Goal: Transaction & Acquisition: Obtain resource

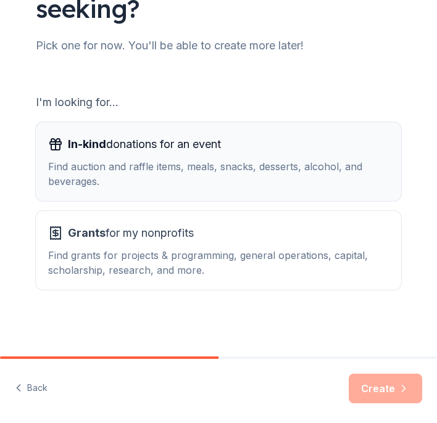
click at [306, 156] on div "In-kind donations for an event Find auction and raffle items, meals, snacks, de…" at bounding box center [218, 161] width 340 height 54
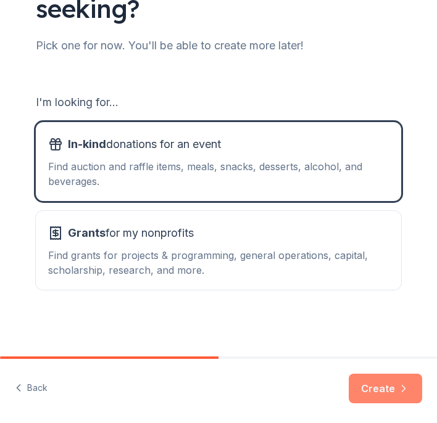
click at [395, 389] on button "Create" at bounding box center [384, 389] width 73 height 30
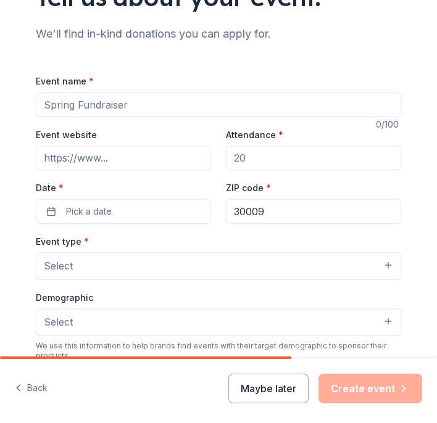
scroll to position [99, 0]
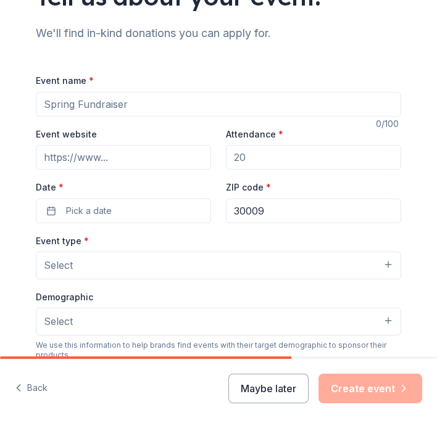
drag, startPoint x: 130, startPoint y: 101, endPoint x: 56, endPoint y: 102, distance: 74.6
type input "Holiday Meals"
drag, startPoint x: 257, startPoint y: 158, endPoint x: 239, endPoint y: 158, distance: 17.3
click at [239, 158] on input "Attendance *" at bounding box center [313, 157] width 175 height 25
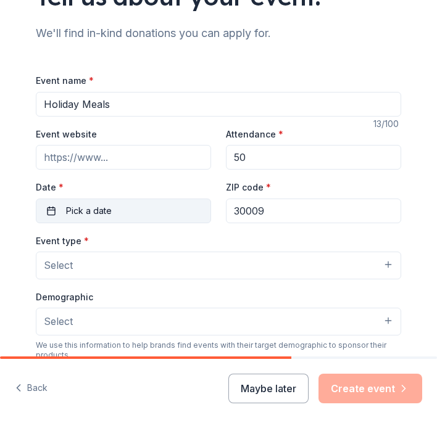
type input "50"
click at [138, 213] on button "Pick a date" at bounding box center [123, 211] width 175 height 25
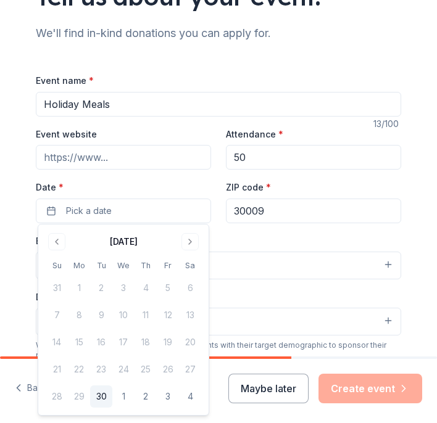
scroll to position [0, 0]
click at [189, 244] on button "Go to next month" at bounding box center [189, 242] width 17 height 17
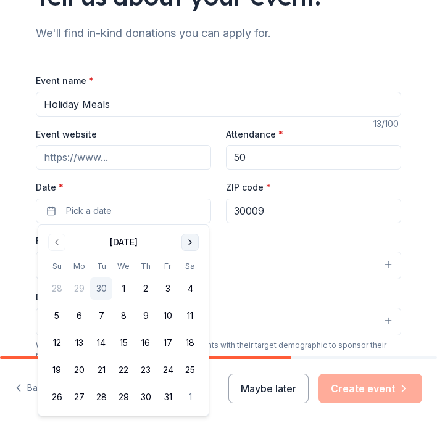
click at [189, 244] on button "Go to next month" at bounding box center [189, 242] width 17 height 17
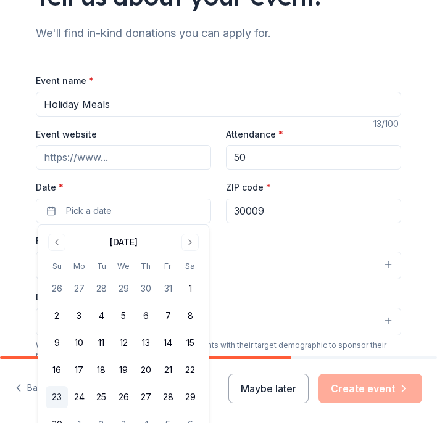
click at [56, 398] on button "23" at bounding box center [57, 397] width 22 height 22
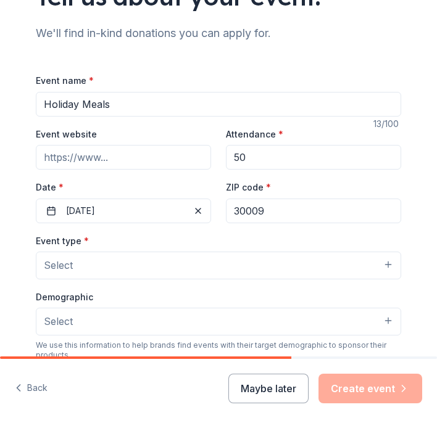
drag, startPoint x: 287, startPoint y: 213, endPoint x: 274, endPoint y: 213, distance: 13.0
type input "30005"
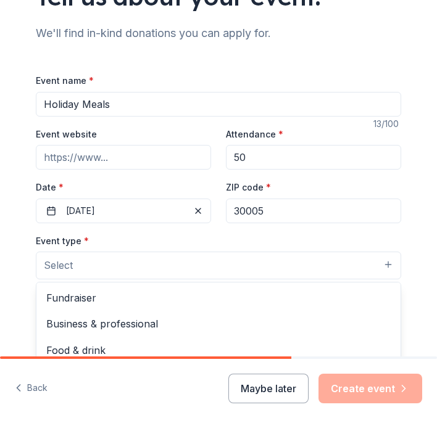
click at [388, 265] on button "Select" at bounding box center [218, 265] width 365 height 27
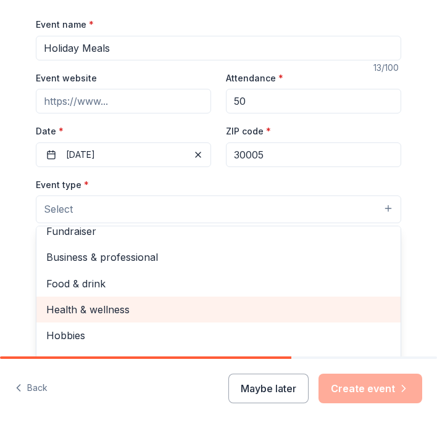
scroll to position [12, 0]
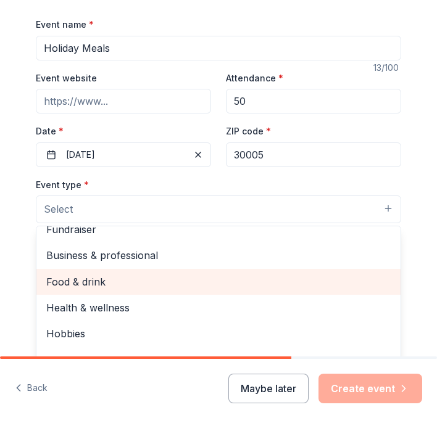
click at [243, 278] on span "Food & drink" at bounding box center [218, 282] width 344 height 16
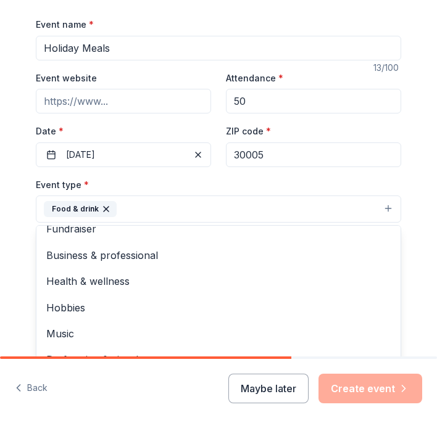
click at [260, 206] on button "Food & drink" at bounding box center [218, 208] width 365 height 27
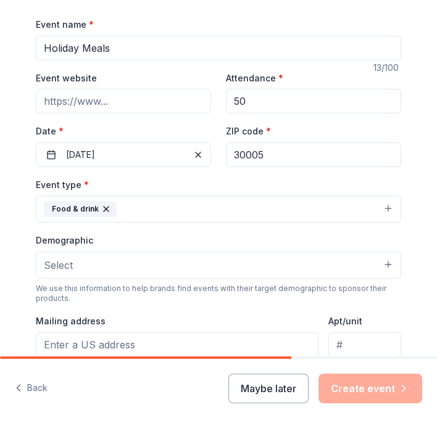
click at [385, 258] on button "Select" at bounding box center [218, 265] width 365 height 27
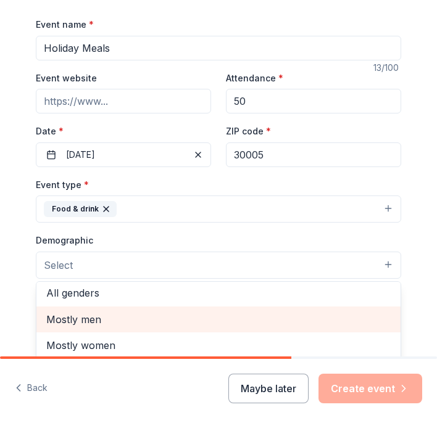
scroll to position [0, 0]
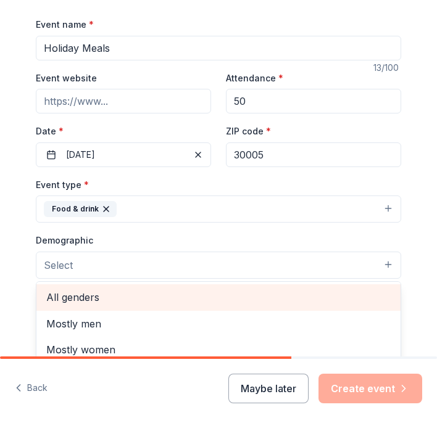
click at [229, 295] on span "All genders" at bounding box center [218, 297] width 344 height 16
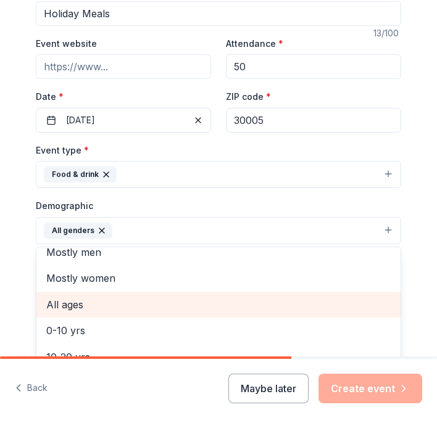
scroll to position [12, 0]
click at [101, 302] on span "All ages" at bounding box center [218, 303] width 344 height 16
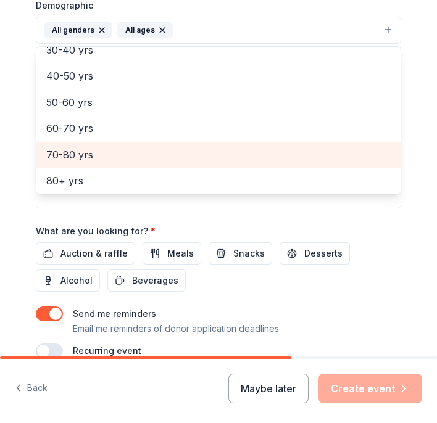
scroll to position [395, 0]
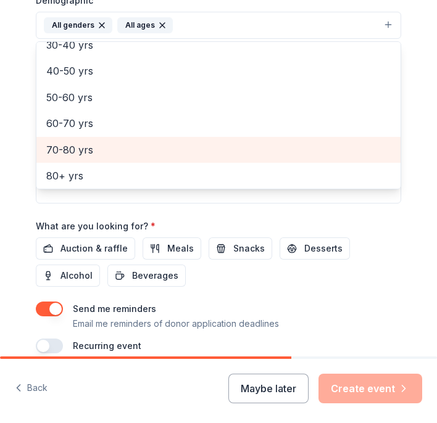
click at [170, 244] on div "Event name * Holiday Meals 13 /100 Event website Attendance * 50 Date * [DATE] …" at bounding box center [218, 65] width 365 height 577
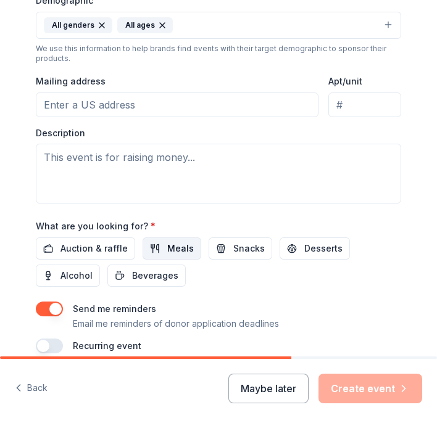
click at [170, 244] on span "Meals" at bounding box center [180, 248] width 27 height 15
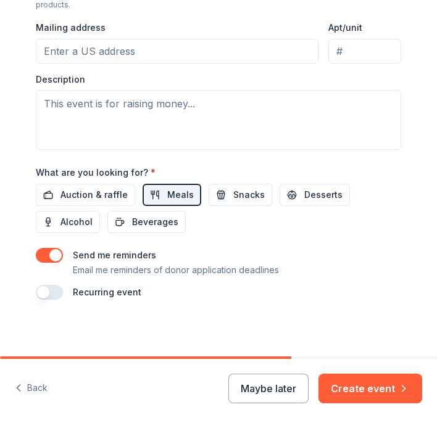
scroll to position [448, 0]
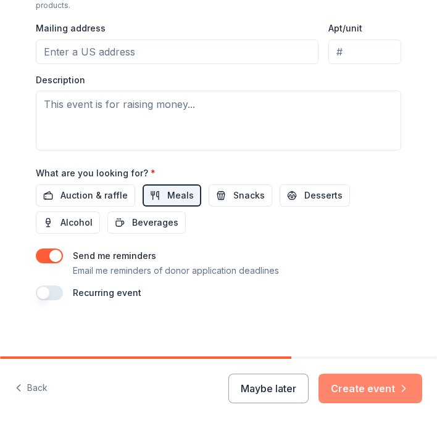
click at [381, 394] on button "Create event" at bounding box center [370, 389] width 104 height 30
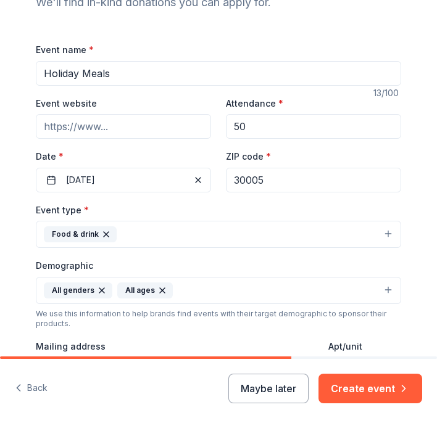
scroll to position [133, 0]
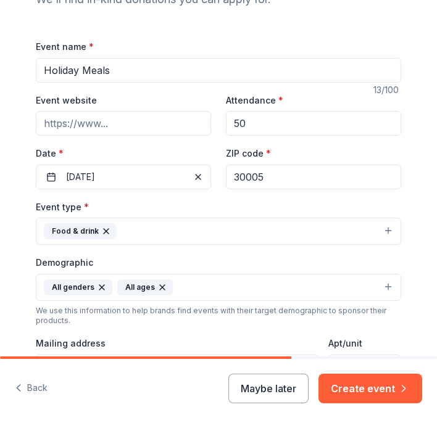
drag, startPoint x: 151, startPoint y: 68, endPoint x: 43, endPoint y: 64, distance: 108.6
click at [118, 75] on input "Holiday Meals" at bounding box center [218, 70] width 365 height 25
type input "H"
type input "t"
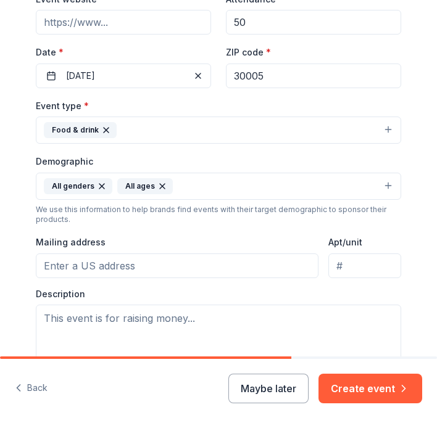
scroll to position [235, 0]
type input "Turkey and trimmings"
click at [390, 126] on button "Food & drink" at bounding box center [218, 129] width 365 height 27
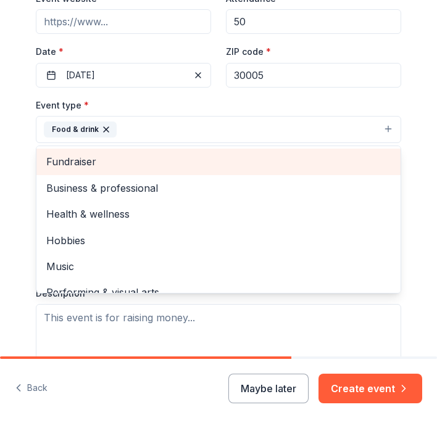
click at [238, 154] on span "Fundraiser" at bounding box center [218, 162] width 344 height 16
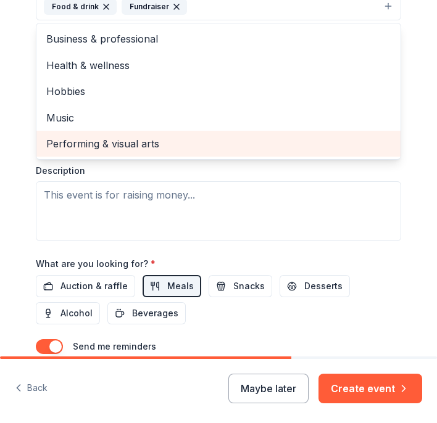
scroll to position [360, 0]
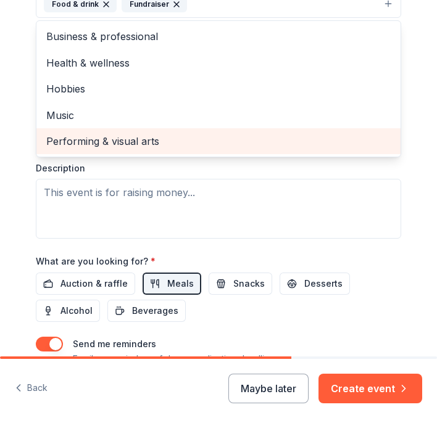
click at [174, 190] on div "Event type * Food & drink Fundraiser Business & professional Health & wellness …" at bounding box center [218, 105] width 365 height 267
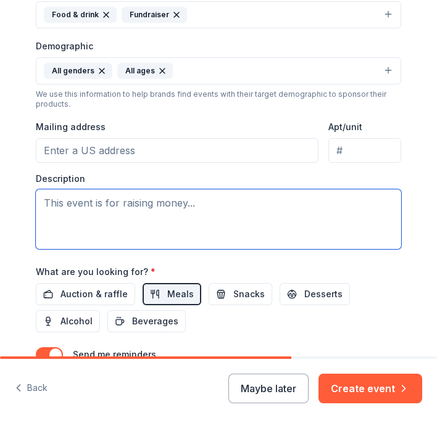
drag, startPoint x: 191, startPoint y: 200, endPoint x: 141, endPoint y: 193, distance: 51.0
click at [138, 194] on textarea at bounding box center [218, 219] width 365 height 60
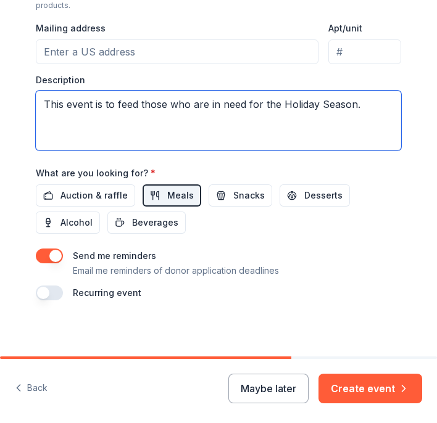
scroll to position [0, 0]
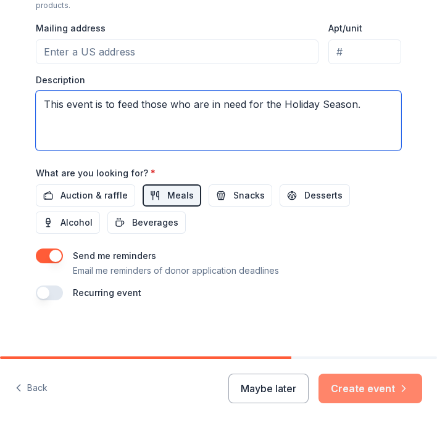
type textarea "This event is to feed those who are in need for the Holiday Season."
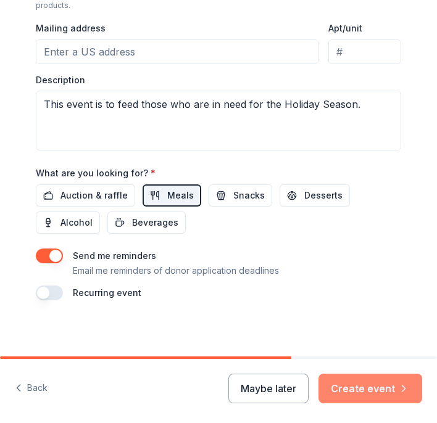
click at [374, 386] on button "Create event" at bounding box center [370, 389] width 104 height 30
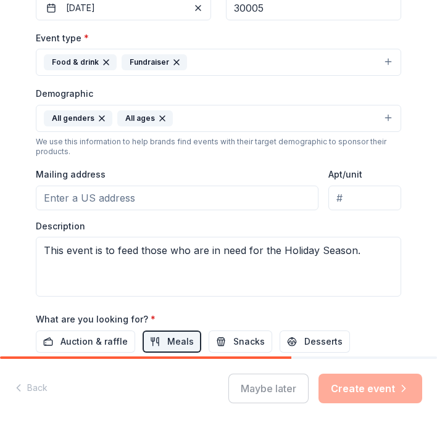
scroll to position [303, 0]
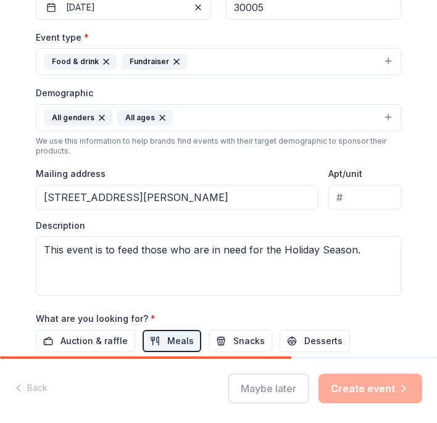
click at [232, 197] on input "[STREET_ADDRESS][PERSON_NAME]" at bounding box center [177, 197] width 282 height 25
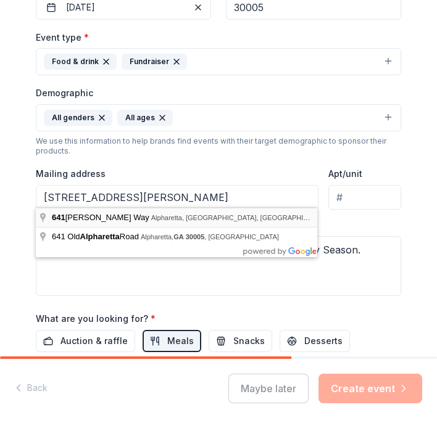
type input "[STREET_ADDRESS][PERSON_NAME]"
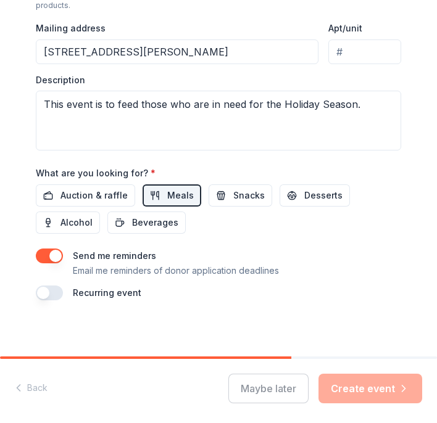
scroll to position [0, 0]
type input "30009"
click at [366, 390] on div "Maybe later Create event" at bounding box center [325, 389] width 194 height 30
click at [30, 387] on div "Back Maybe later Create event" at bounding box center [218, 391] width 437 height 64
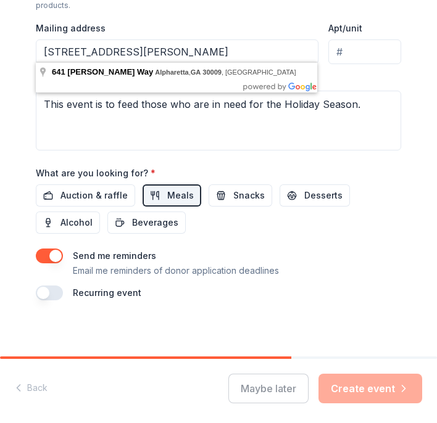
drag, startPoint x: 238, startPoint y: 49, endPoint x: 35, endPoint y: 49, distance: 202.9
click at [37, 50] on input "[STREET_ADDRESS][PERSON_NAME]" at bounding box center [177, 51] width 282 height 25
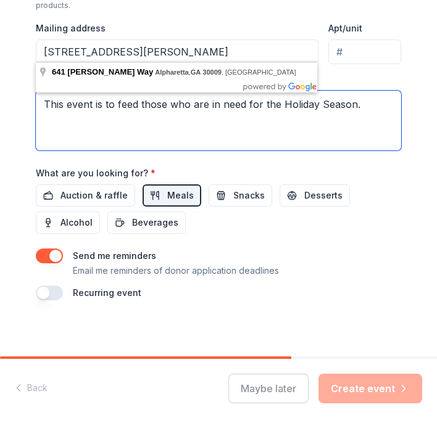
click at [395, 107] on textarea "This event is to feed those who are in need for the Holiday Season." at bounding box center [218, 121] width 365 height 60
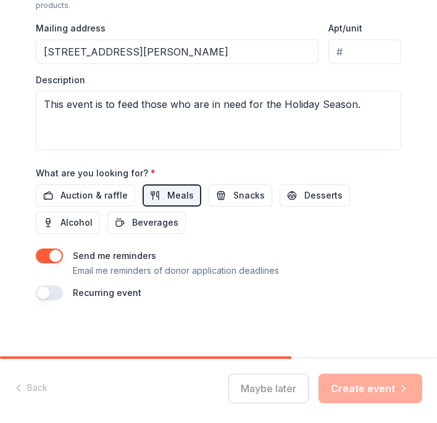
click at [401, 393] on div "Maybe later Create event" at bounding box center [325, 389] width 194 height 30
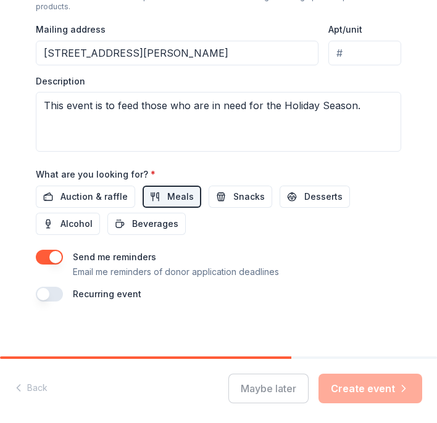
scroll to position [448, 0]
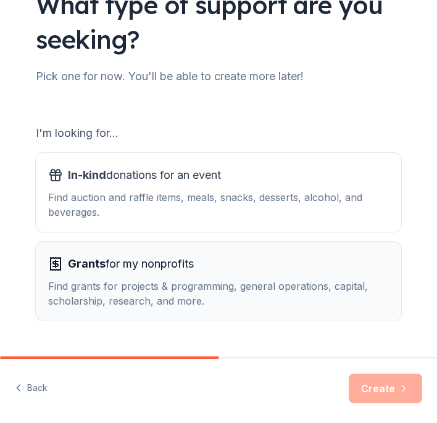
scroll to position [89, 0]
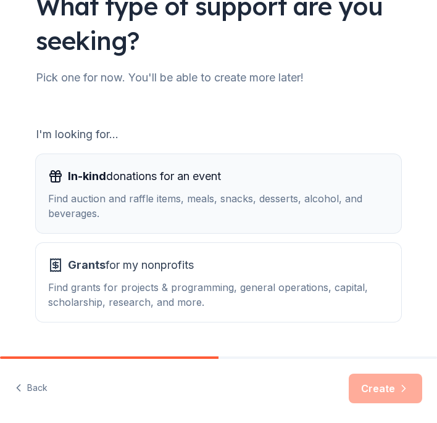
click at [345, 204] on div "Find auction and raffle items, meals, snacks, desserts, alcohol, and beverages." at bounding box center [218, 206] width 340 height 30
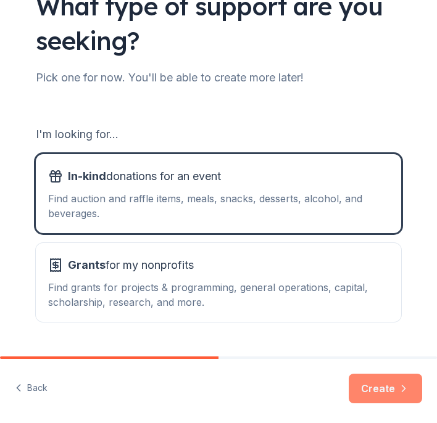
click at [378, 384] on button "Create" at bounding box center [384, 389] width 73 height 30
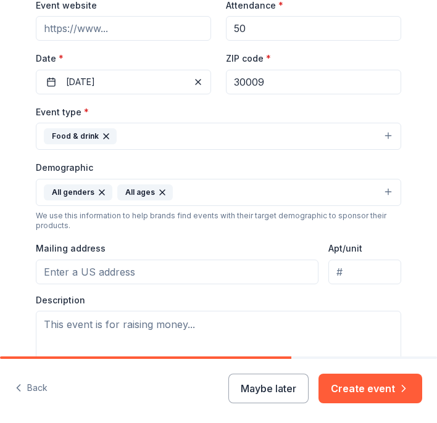
scroll to position [247, 0]
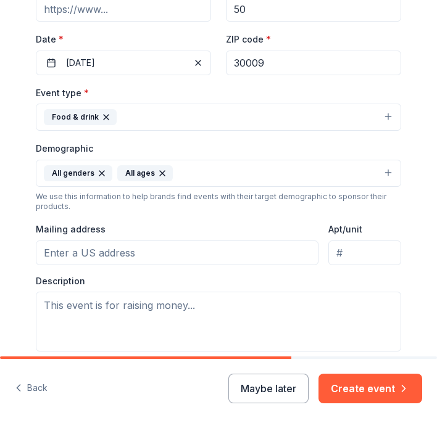
type input "30009"
paste input "[STREET_ADDRESS][PERSON_NAME]"
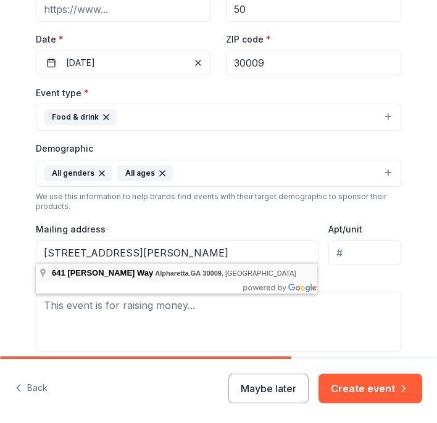
type input "[STREET_ADDRESS][PERSON_NAME]"
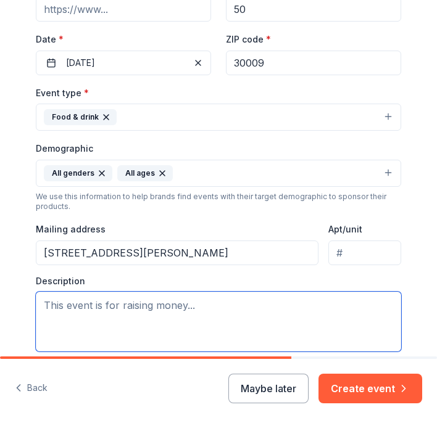
click at [86, 310] on textarea at bounding box center [218, 322] width 365 height 60
click at [192, 302] on textarea at bounding box center [218, 322] width 365 height 60
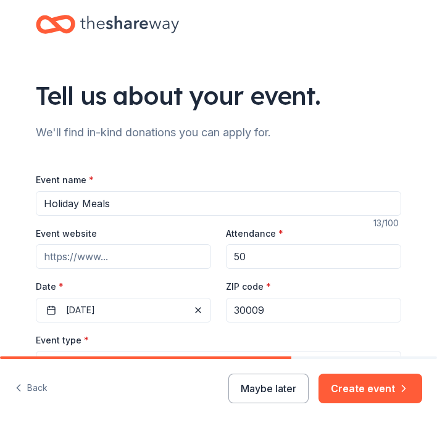
scroll to position [0, 0]
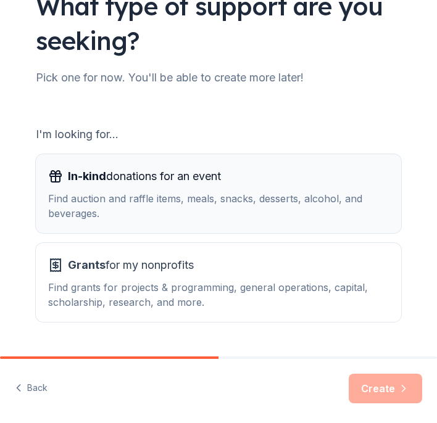
scroll to position [119, 0]
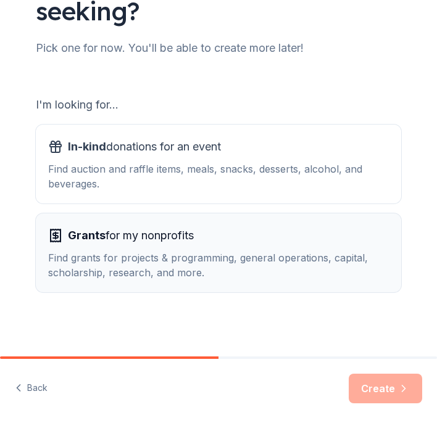
click at [100, 250] on div "Grants for my nonprofits Find grants for projects & programming, general operat…" at bounding box center [218, 253] width 340 height 54
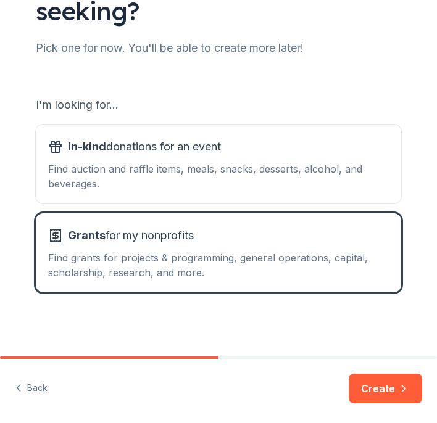
click at [372, 391] on button "Create" at bounding box center [384, 389] width 73 height 30
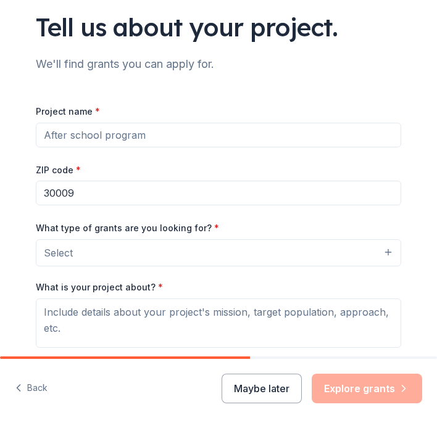
scroll to position [71, 0]
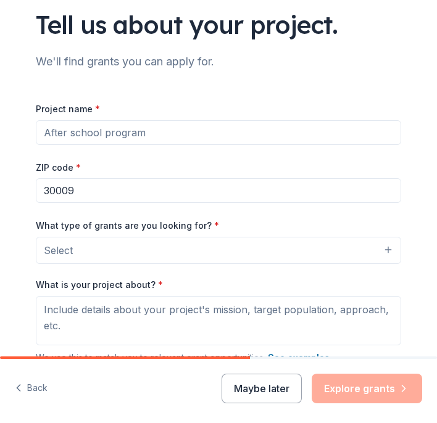
drag, startPoint x: 150, startPoint y: 134, endPoint x: 51, endPoint y: 137, distance: 98.7
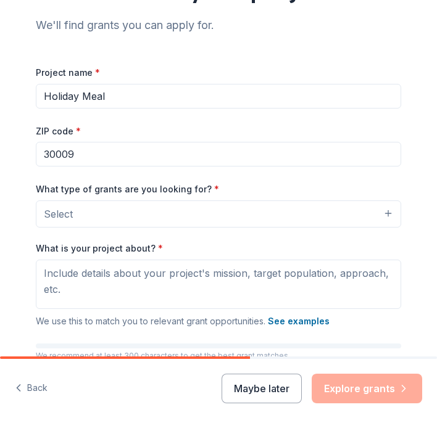
scroll to position [110, 0]
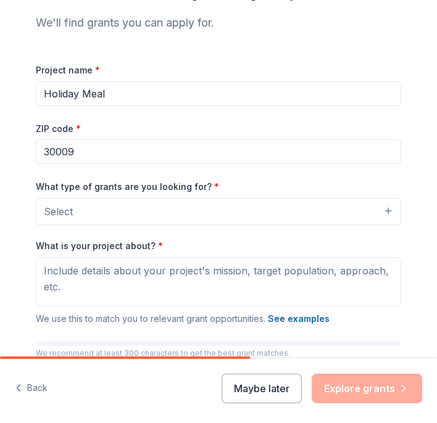
click at [389, 211] on button "Select" at bounding box center [218, 211] width 365 height 27
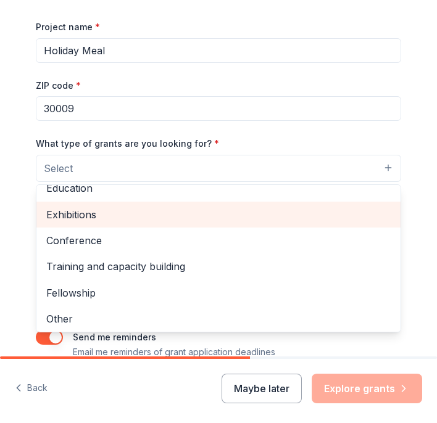
scroll to position [154, 0]
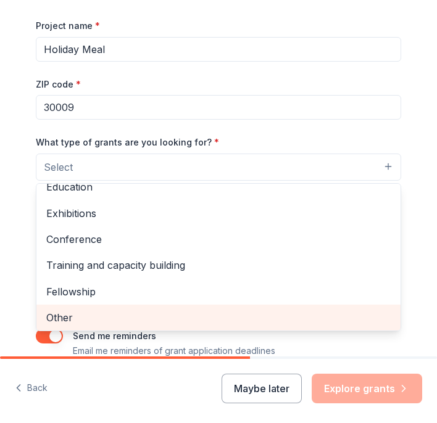
click at [253, 311] on span "Other" at bounding box center [218, 318] width 344 height 16
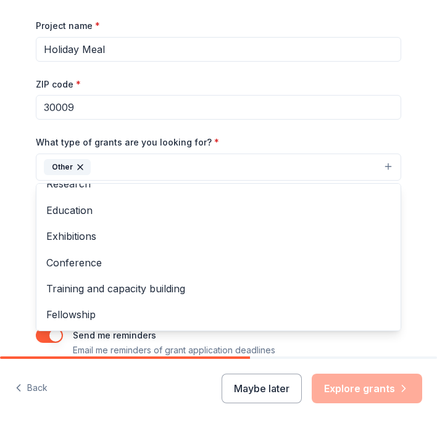
click at [353, 141] on div "What type of grants are you looking for? * Other Projects & programming General…" at bounding box center [218, 157] width 365 height 46
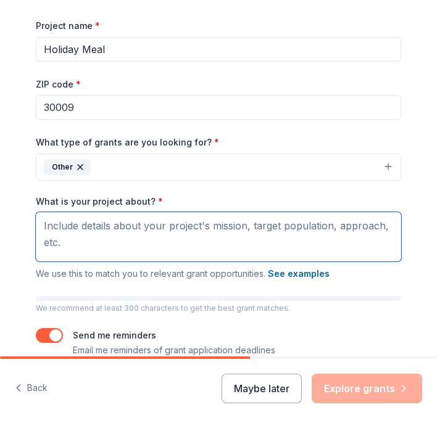
click at [41, 226] on textarea "What is your project about? *" at bounding box center [218, 236] width 365 height 49
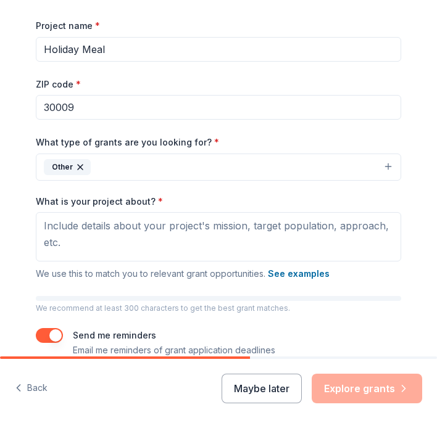
click at [104, 45] on input "Holiday Meal" at bounding box center [218, 49] width 365 height 25
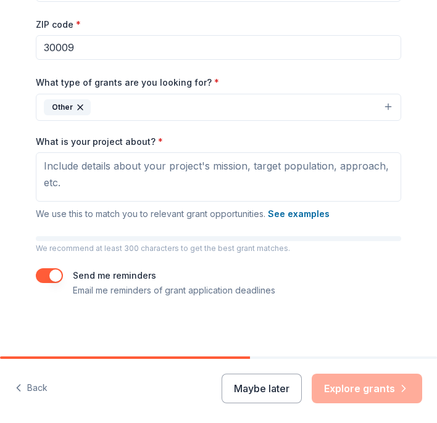
scroll to position [213, 0]
type input "Holiday Turkey and Trimming Drive"
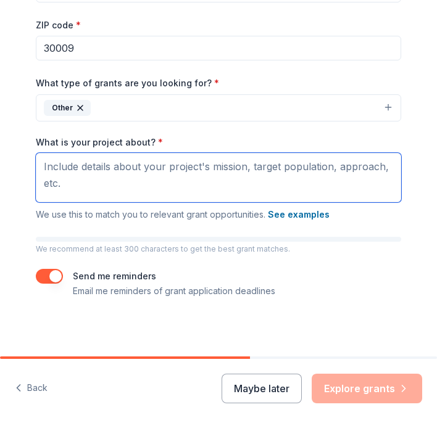
click at [47, 163] on textarea "What is your project about? *" at bounding box center [218, 177] width 365 height 49
paste textarea "This annual outreach ensures that families experiencing financial hardship are …"
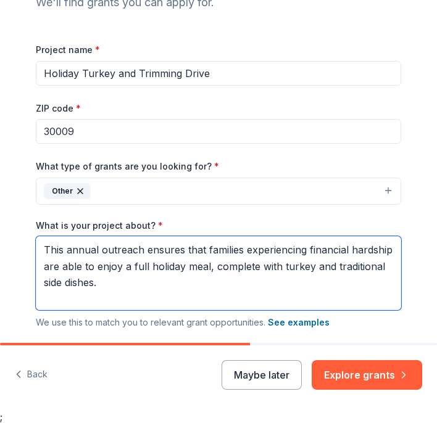
scroll to position [1, 0]
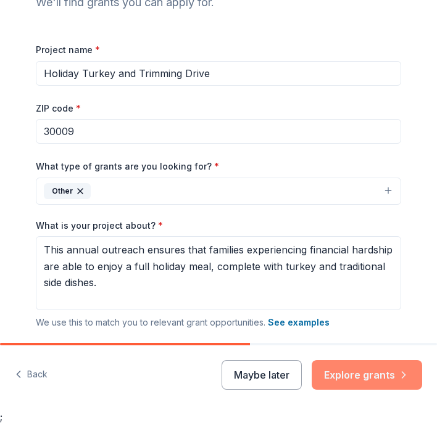
click at [364, 379] on button "Explore grants" at bounding box center [366, 375] width 110 height 30
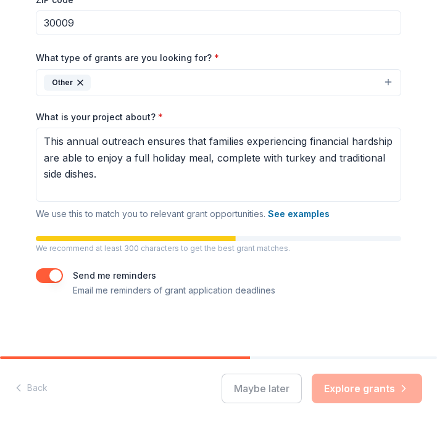
scroll to position [238, 0]
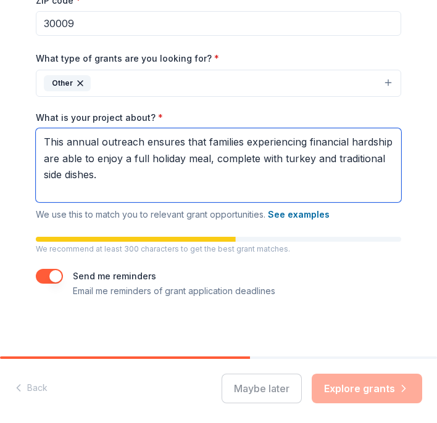
click at [43, 141] on textarea "This annual outreach ensures that families experiencing financial hardship are …" at bounding box center [218, 165] width 365 height 74
click at [108, 175] on textarea "This annual outreach ensures that families experiencing financial hardship are …" at bounding box center [218, 165] width 365 height 74
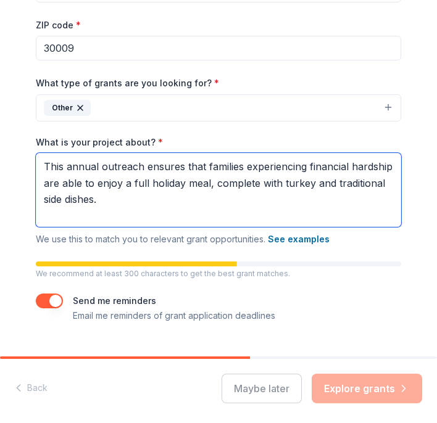
paste textarea "e are seeking donations of: [GEOGRAPHIC_DATA] Stuffing, canned vegetables, pota…"
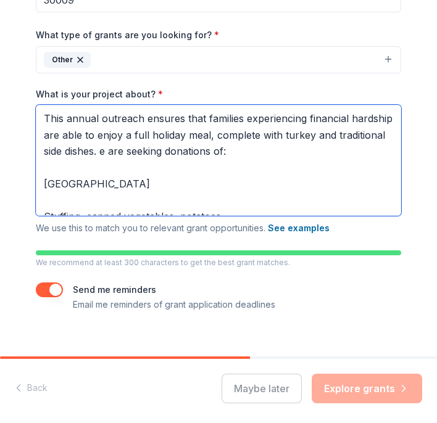
scroll to position [257, 0]
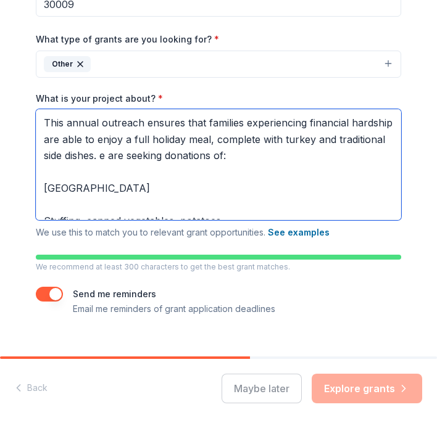
click at [43, 121] on textarea "This annual outreach ensures that families experiencing financial hardship are …" at bounding box center [218, 164] width 365 height 111
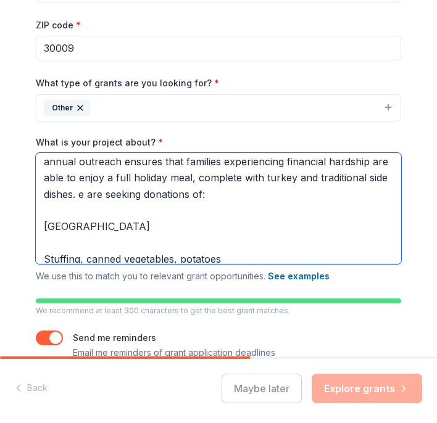
scroll to position [25, 0]
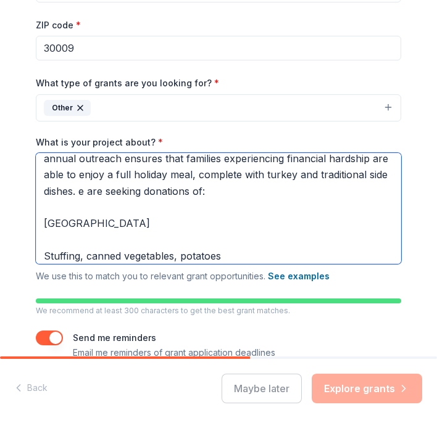
click at [356, 178] on textarea "We serve the [GEOGRAPHIC_DATA] and surrounding community. This annual outreach …" at bounding box center [218, 208] width 365 height 111
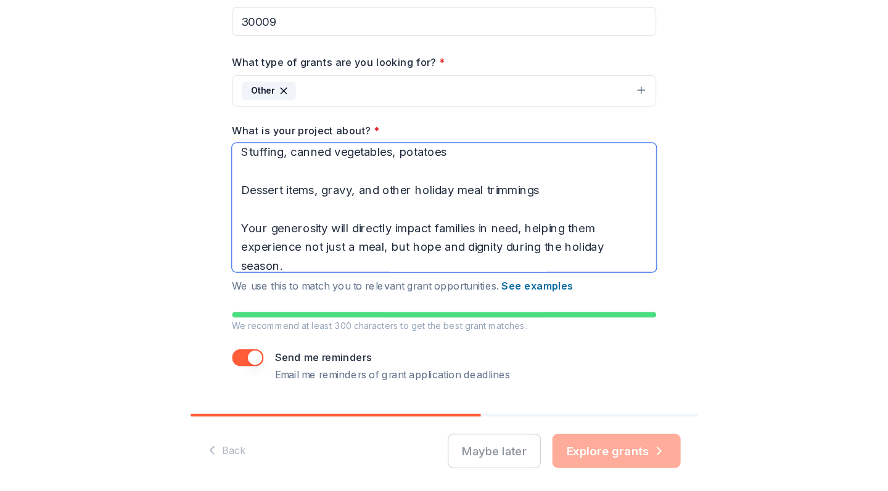
scroll to position [141, 0]
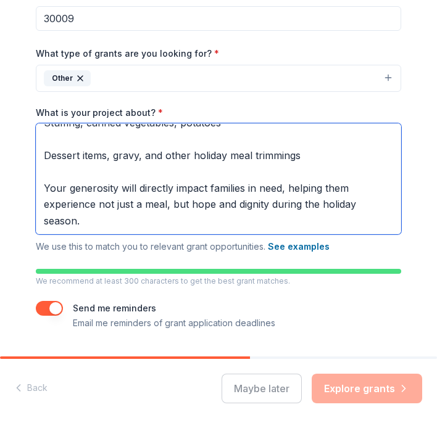
drag, startPoint x: 39, startPoint y: 134, endPoint x: 267, endPoint y: 281, distance: 271.6
click at [267, 281] on div "Project name * Holiday Turkey and Trimming Drive ZIP code * 30009 What type of …" at bounding box center [218, 129] width 365 height 401
type textarea "We serve the [GEOGRAPHIC_DATA] and surrounding community. This annual outreach …"
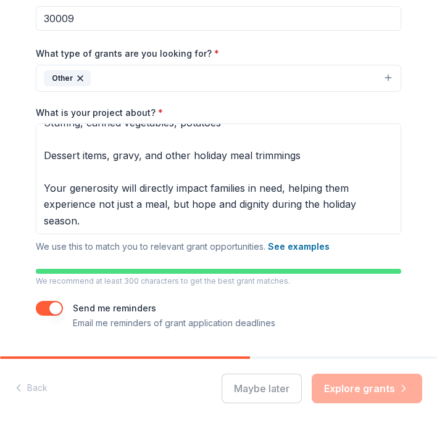
click at [308, 321] on div "Send me reminders Email me reminders of grant application deadlines" at bounding box center [218, 316] width 365 height 30
click at [382, 393] on div "Maybe later Explore grants" at bounding box center [321, 389] width 200 height 30
click at [357, 387] on div "Maybe later Explore grants" at bounding box center [321, 389] width 200 height 30
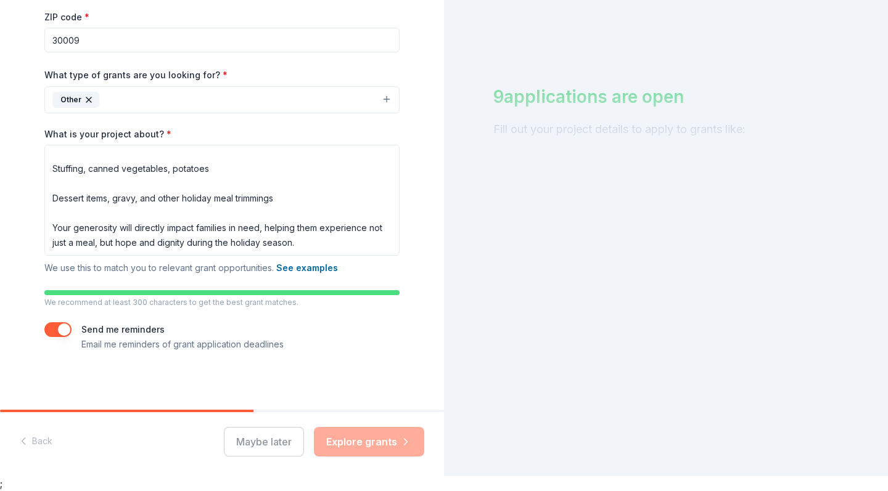
scroll to position [15, 0]
click at [436, 179] on div "9 applications are open Fill out your project details to apply to grants like:" at bounding box center [666, 230] width 444 height 491
click at [362, 422] on div "Maybe later Explore grants" at bounding box center [324, 442] width 200 height 30
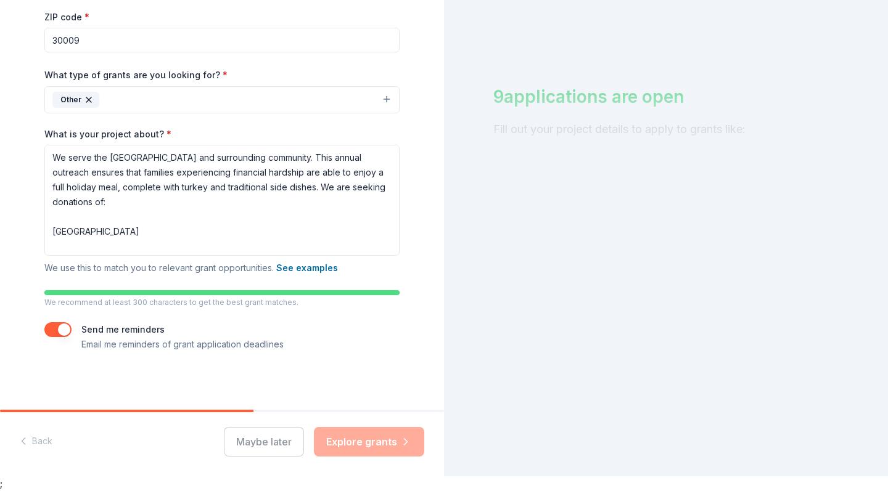
scroll to position [0, 0]
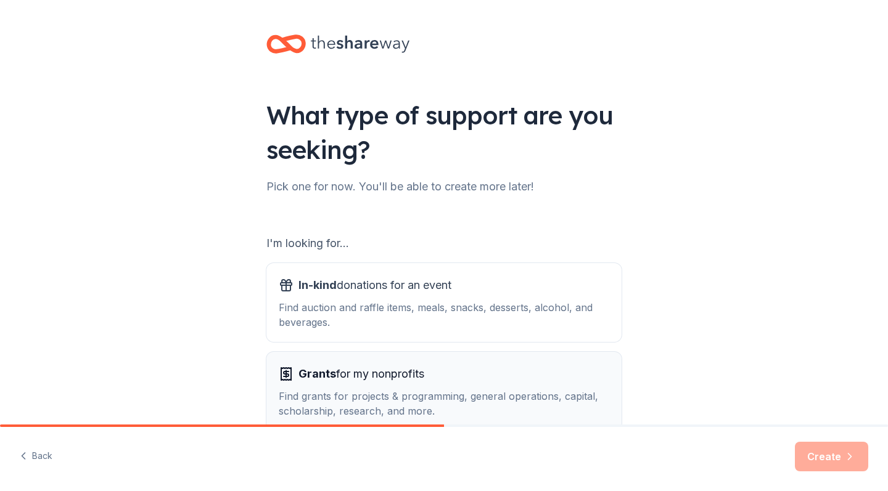
click at [436, 384] on div "Grants for my nonprofits" at bounding box center [444, 374] width 331 height 20
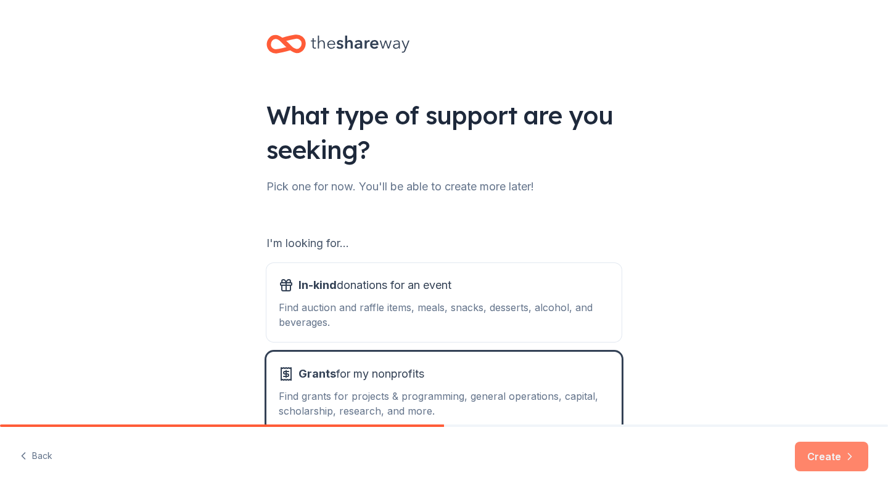
click at [436, 422] on button "Create" at bounding box center [831, 457] width 73 height 30
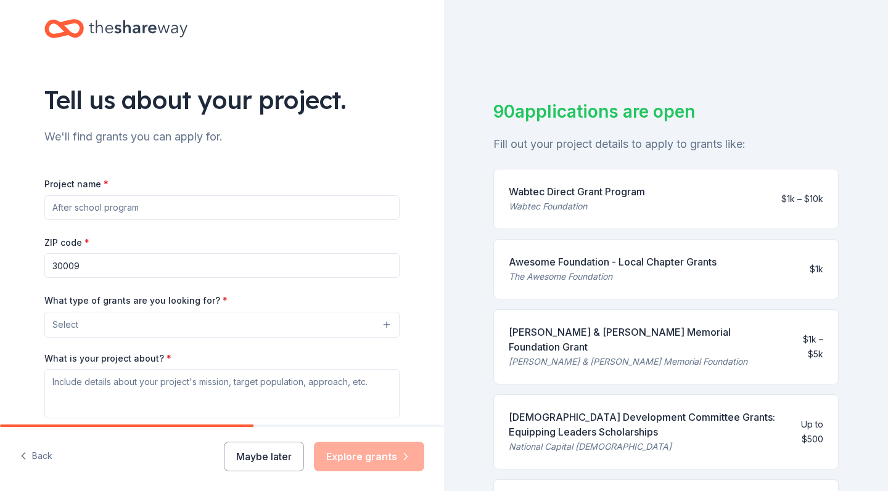
scroll to position [22, 0]
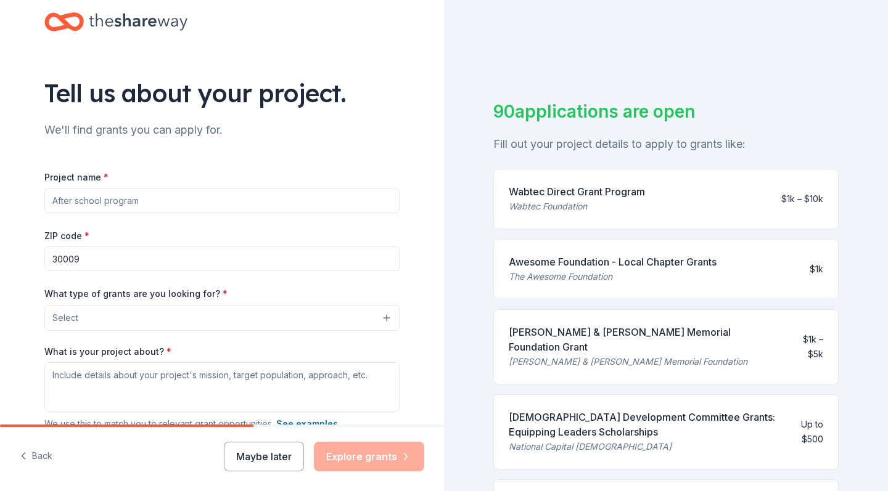
drag, startPoint x: 143, startPoint y: 202, endPoint x: 92, endPoint y: 202, distance: 51.2
type input "z"
type input "h"
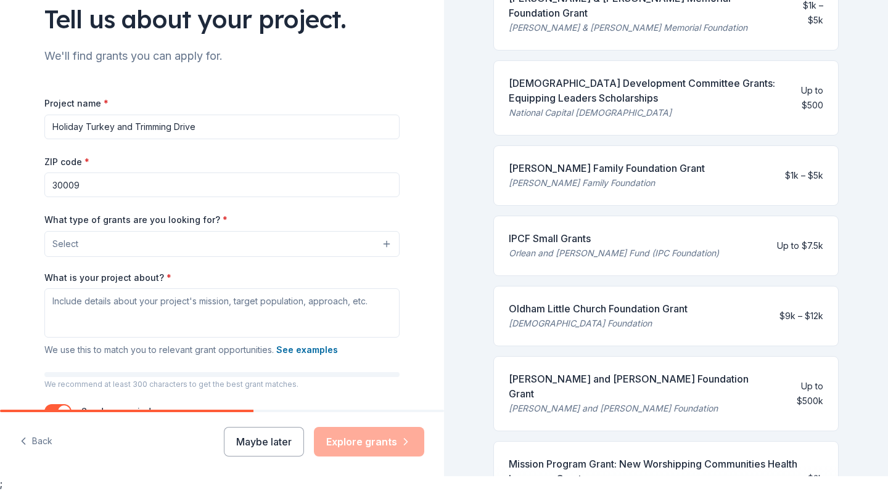
scroll to position [314, 0]
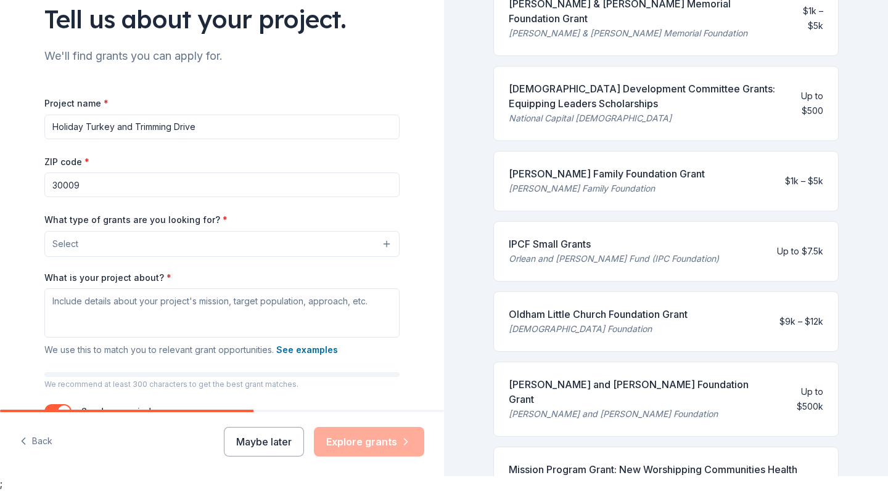
type input "Holiday Turkey and Trimming Drive"
click at [436, 178] on div "[PERSON_NAME] Family Foundation Grant" at bounding box center [607, 174] width 196 height 15
click at [436, 181] on div "[PERSON_NAME] Family Foundation [PERSON_NAME] Family Foundation $1k – $5k" at bounding box center [665, 181] width 345 height 60
click at [436, 186] on div "$1k – $5k" at bounding box center [804, 181] width 38 height 15
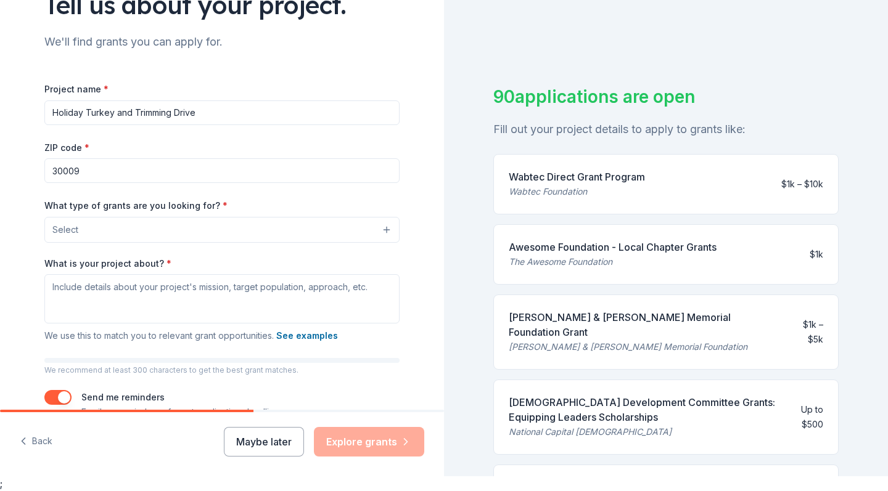
scroll to position [97, 0]
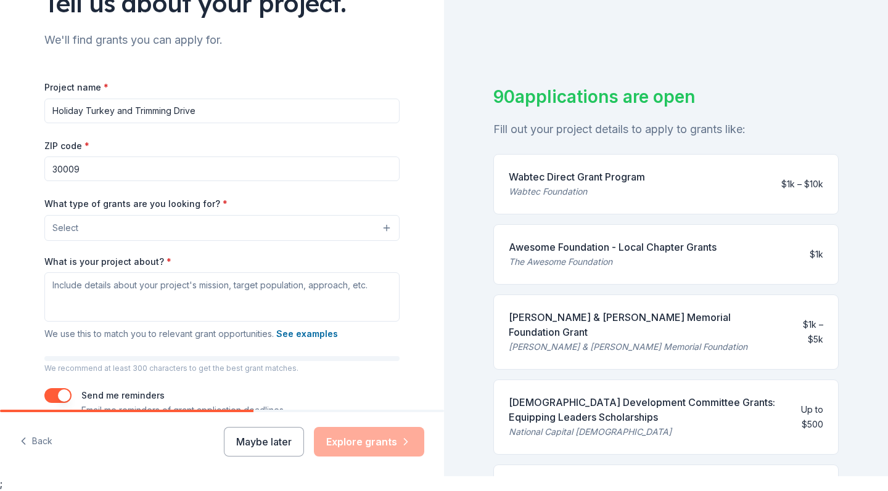
click at [313, 225] on button "Select" at bounding box center [221, 228] width 355 height 26
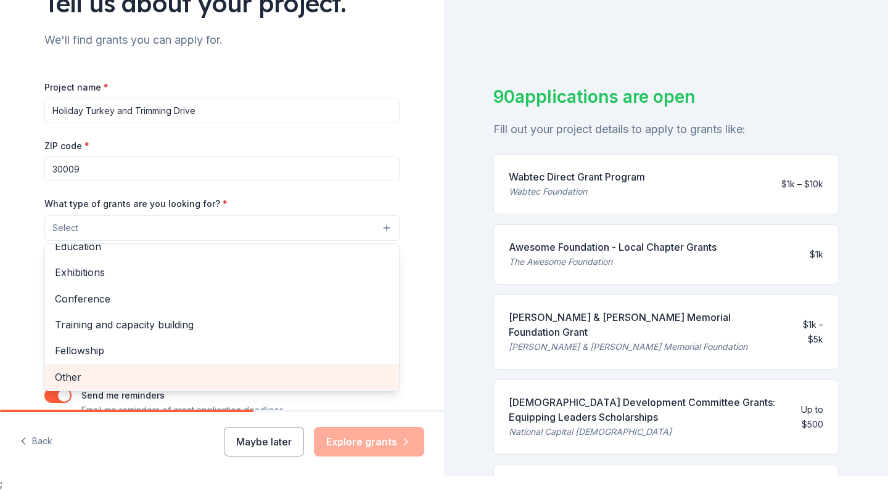
scroll to position [143, 0]
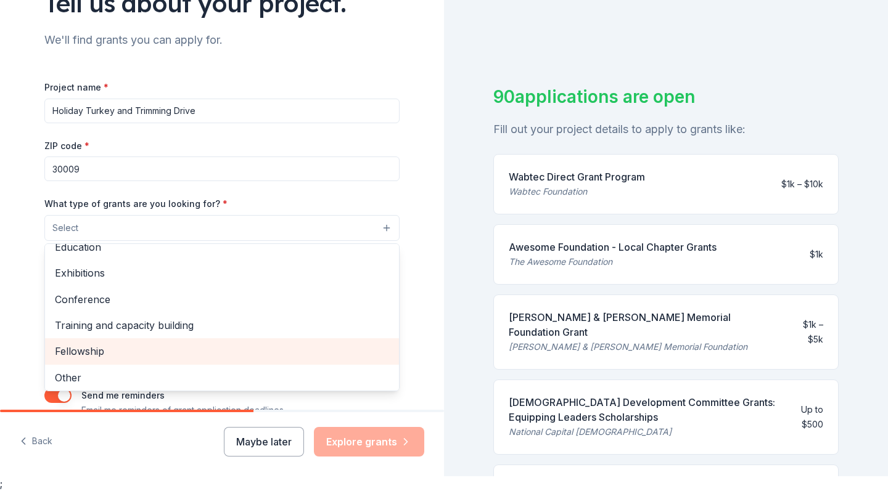
click at [125, 355] on span "Fellowship" at bounding box center [222, 351] width 334 height 16
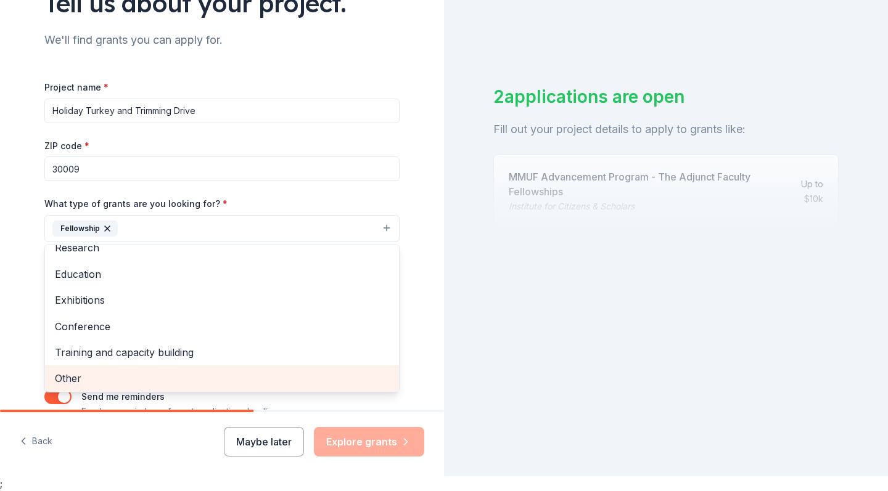
click at [68, 372] on span "Other" at bounding box center [222, 379] width 334 height 16
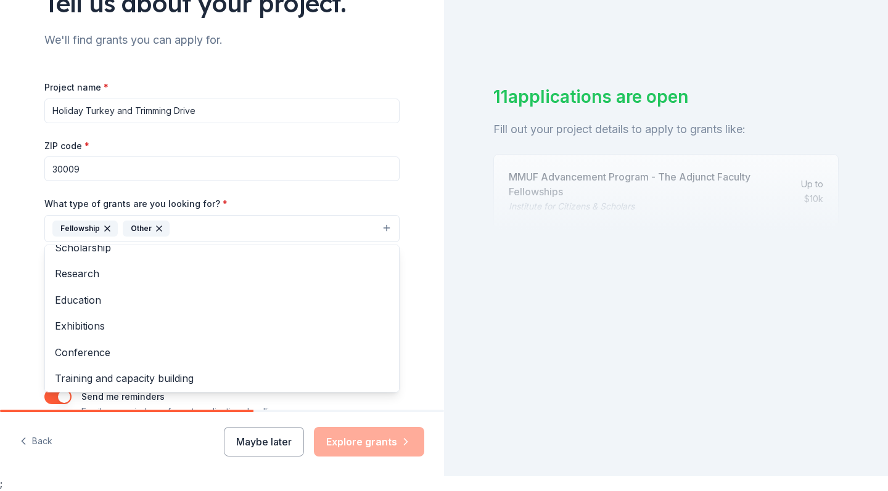
click at [106, 229] on icon "button" at bounding box center [107, 229] width 10 height 10
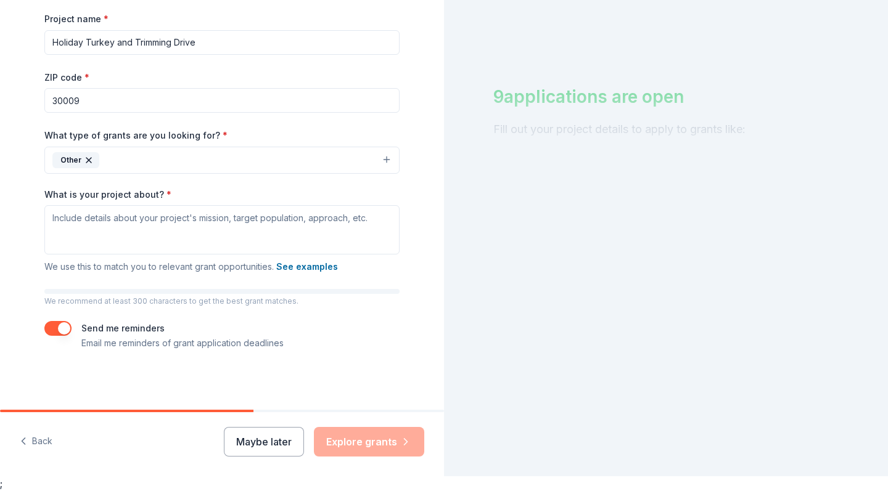
scroll to position [165, 0]
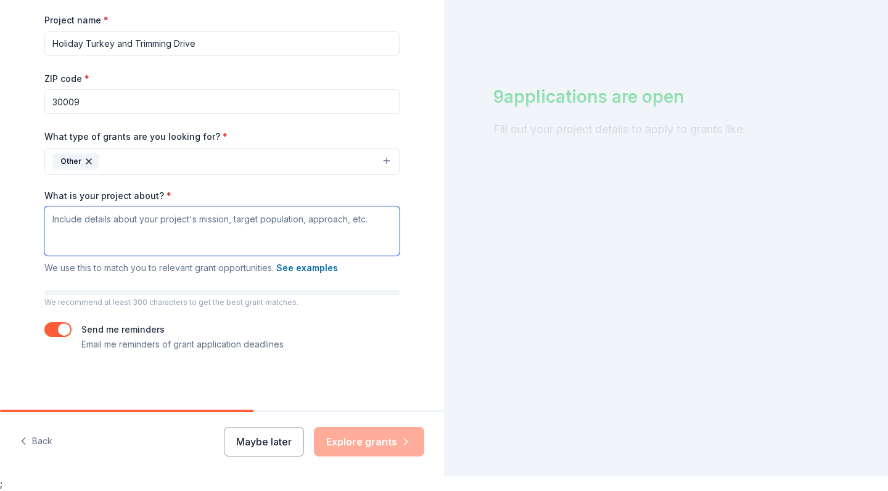
click at [52, 217] on textarea "What is your project about? *" at bounding box center [221, 231] width 355 height 49
paste textarea "We serve the [GEOGRAPHIC_DATA] and surrounding community. This annual outreach …"
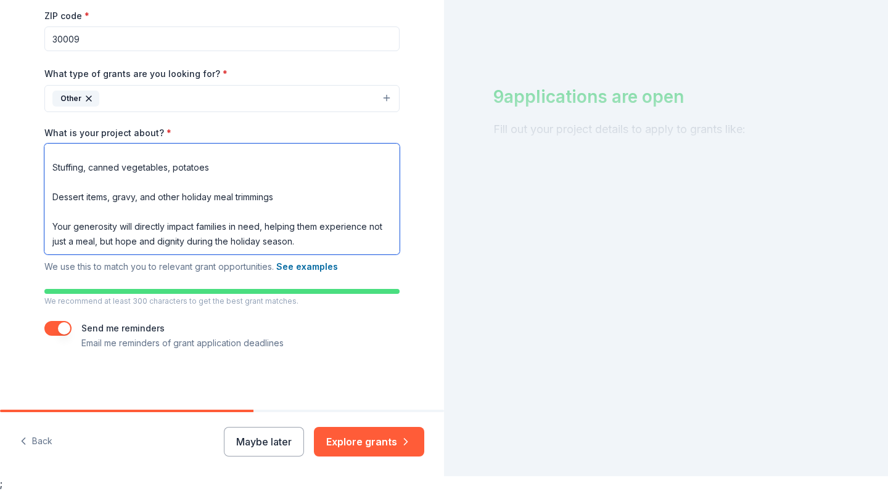
scroll to position [226, 0]
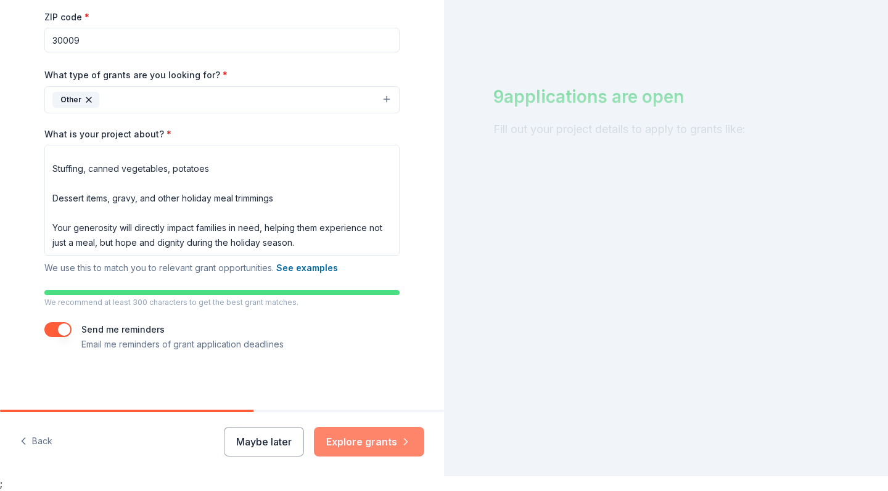
click at [378, 422] on button "Explore grants" at bounding box center [369, 442] width 110 height 30
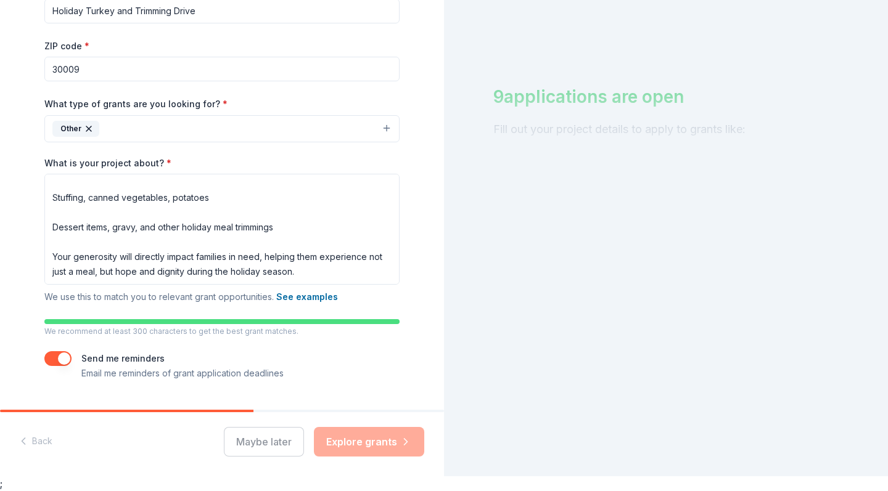
scroll to position [199, 0]
click at [436, 268] on div "9 applications are open Fill out your project details to apply to grants like:" at bounding box center [666, 230] width 444 height 491
click at [436, 101] on div at bounding box center [665, 92] width 345 height 123
click at [361, 422] on div "Maybe later Explore grants" at bounding box center [324, 442] width 200 height 30
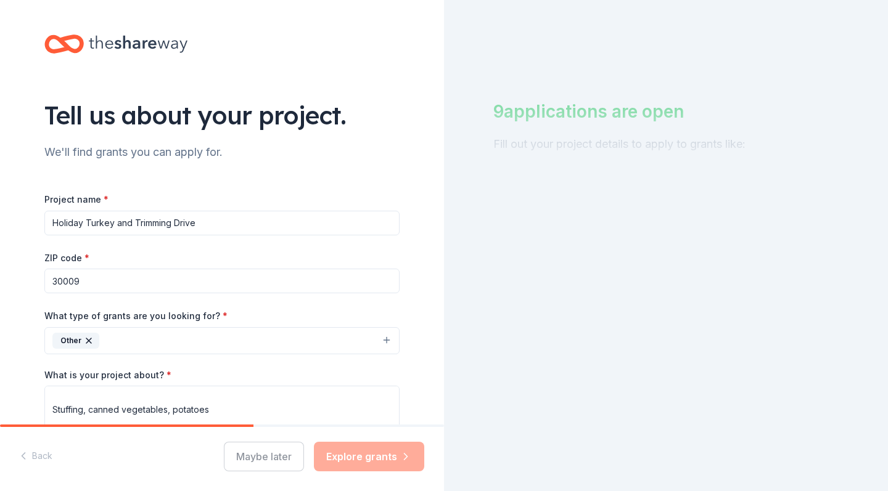
scroll to position [0, 0]
click at [436, 125] on div at bounding box center [665, 107] width 345 height 123
click at [436, 117] on div at bounding box center [665, 107] width 345 height 123
click at [436, 105] on div at bounding box center [665, 107] width 345 height 123
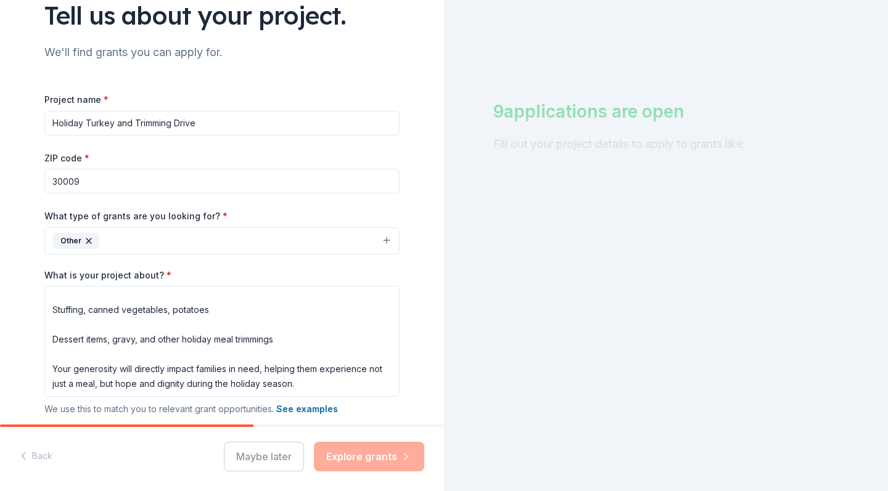
scroll to position [107, 0]
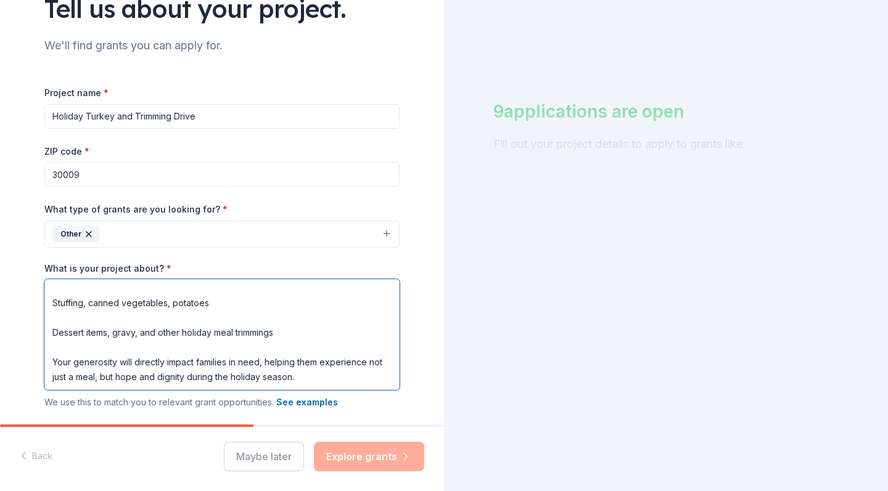
click at [330, 371] on textarea "We serve the [GEOGRAPHIC_DATA] and surrounding community. This annual outreach …" at bounding box center [221, 334] width 355 height 111
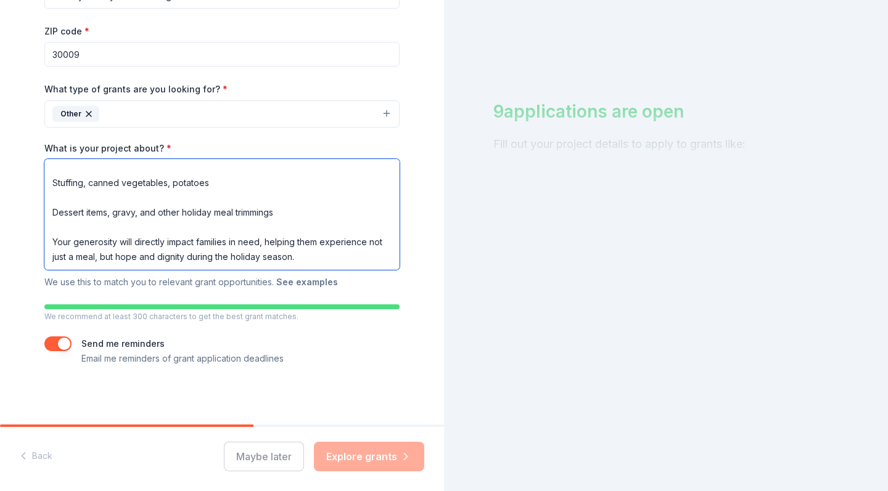
scroll to position [226, 0]
click at [313, 282] on button "See examples" at bounding box center [307, 283] width 62 height 15
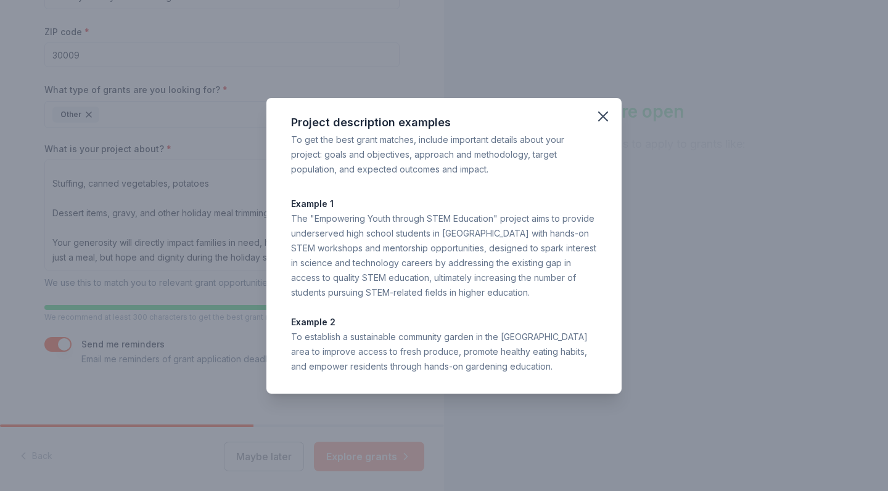
click at [436, 105] on span at bounding box center [603, 116] width 27 height 27
click at [436, 113] on icon "button" at bounding box center [602, 116] width 17 height 17
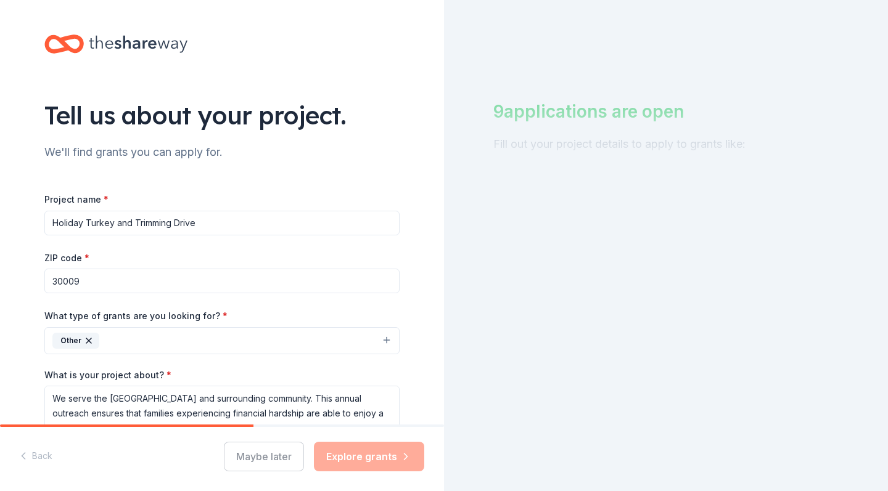
scroll to position [0, 0]
click at [436, 237] on div "9 applications are open Fill out your project details to apply to grants like:" at bounding box center [666, 245] width 444 height 491
click at [436, 99] on div at bounding box center [665, 107] width 345 height 123
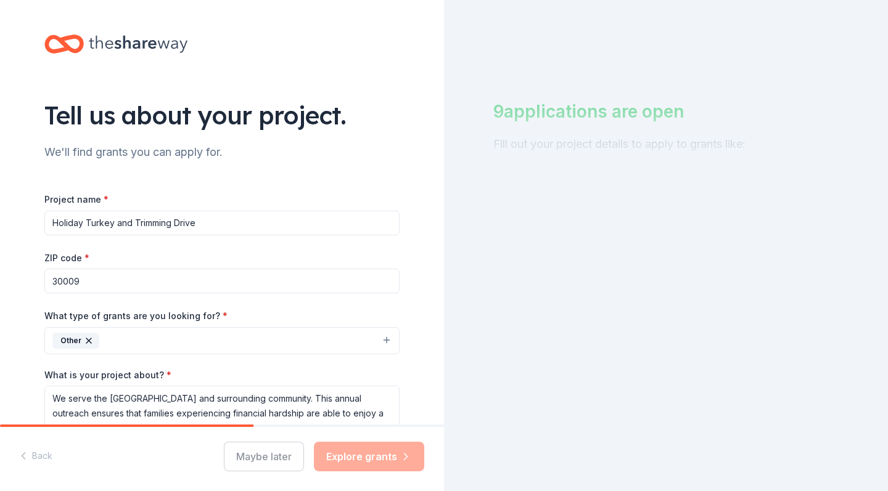
click at [436, 136] on div at bounding box center [665, 107] width 345 height 123
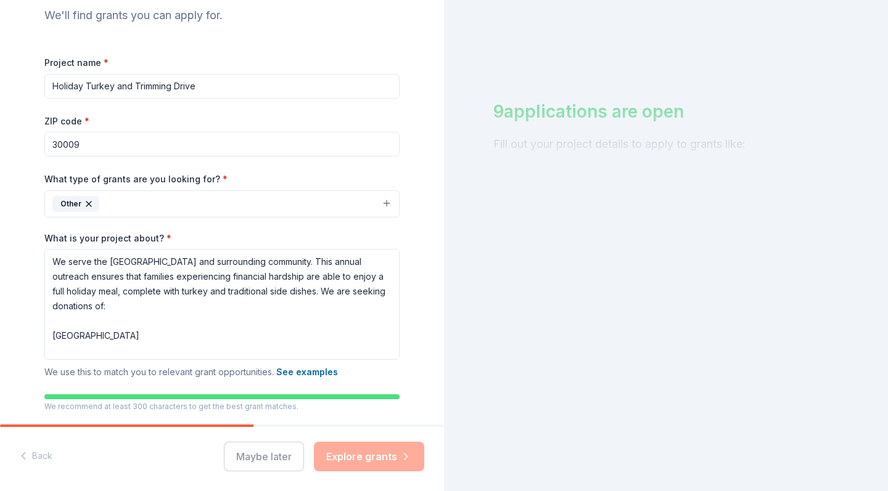
scroll to position [127, 0]
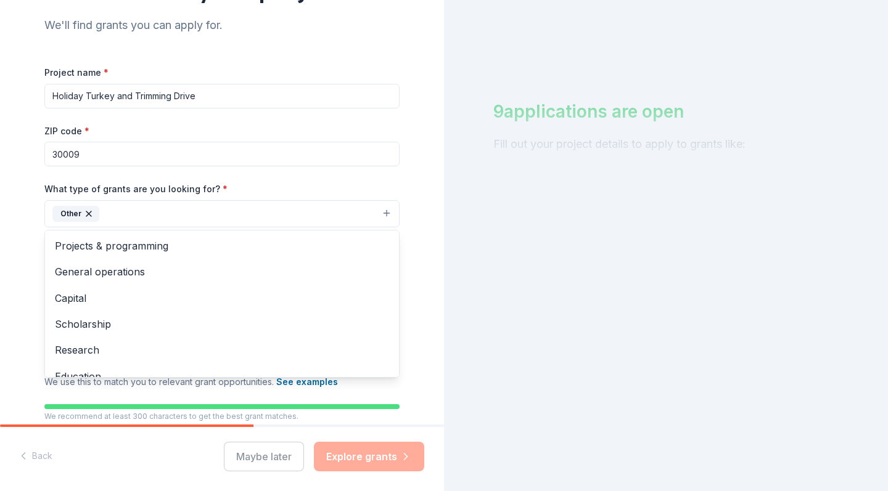
click at [389, 210] on button "Other" at bounding box center [221, 213] width 355 height 27
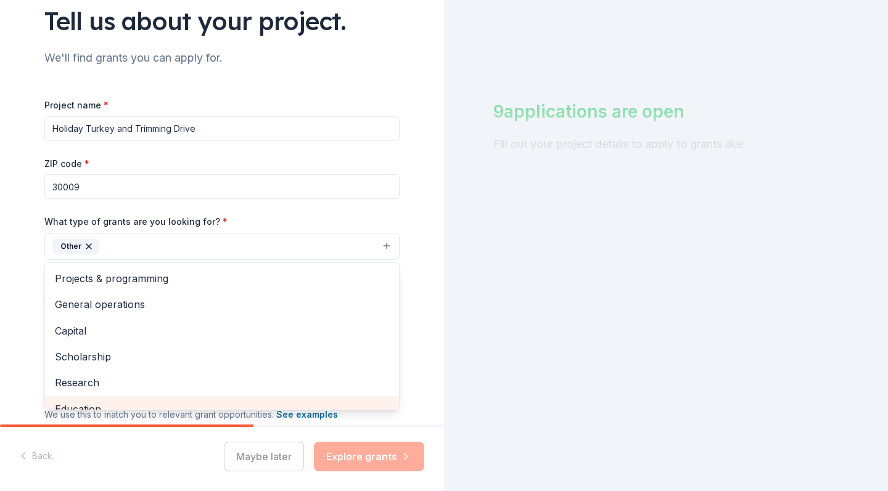
scroll to position [91, 0]
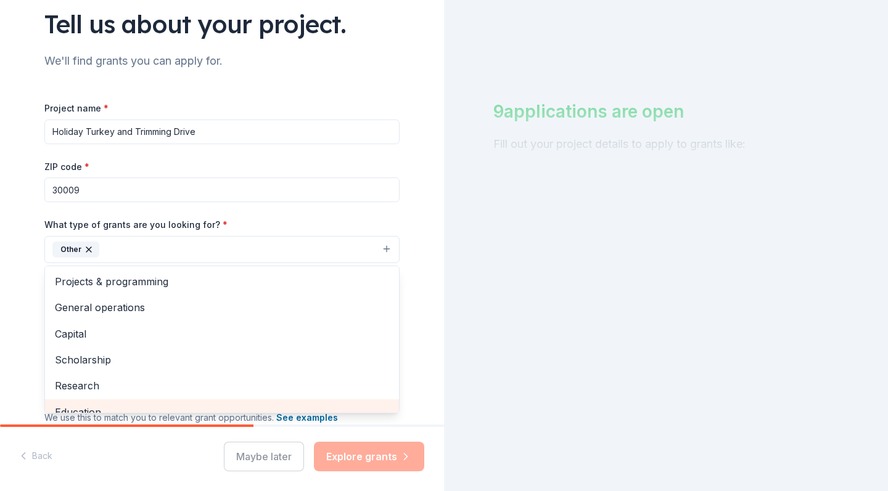
click at [374, 203] on div "Project name * Holiday Turkey and Trimming Drive ZIP code * 30009 What type of …" at bounding box center [221, 301] width 355 height 401
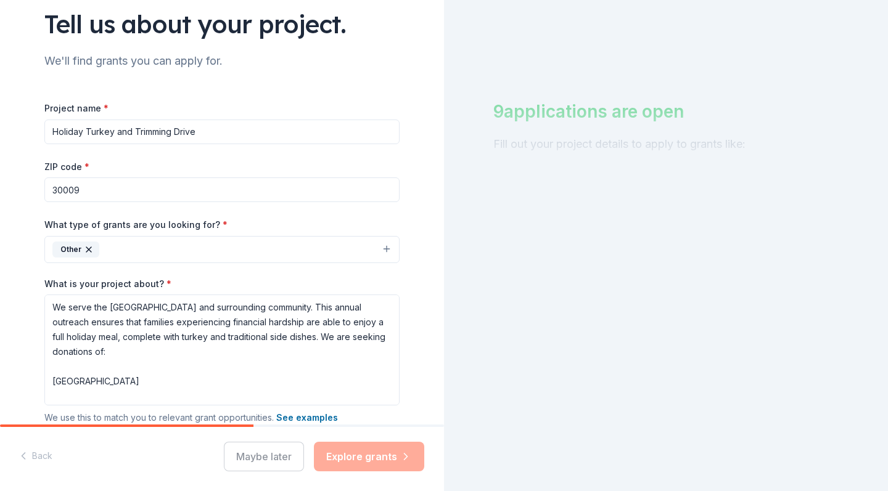
click at [390, 248] on button "Other" at bounding box center [221, 249] width 355 height 27
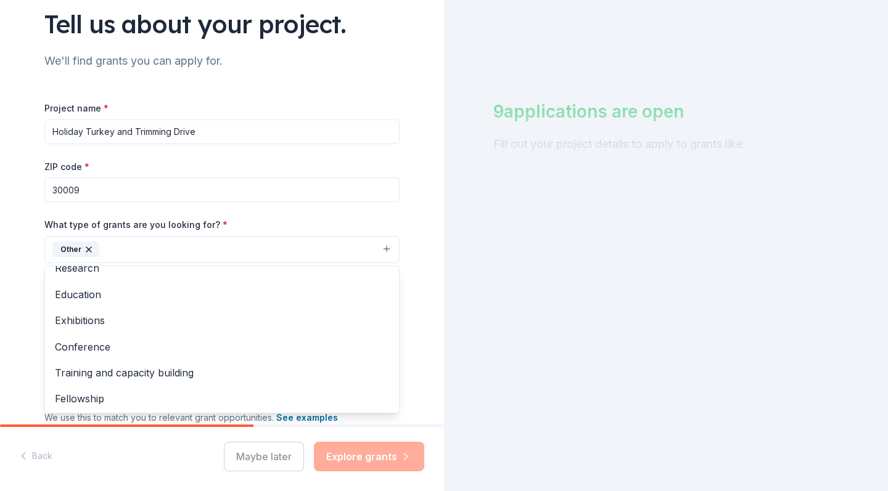
scroll to position [117, 0]
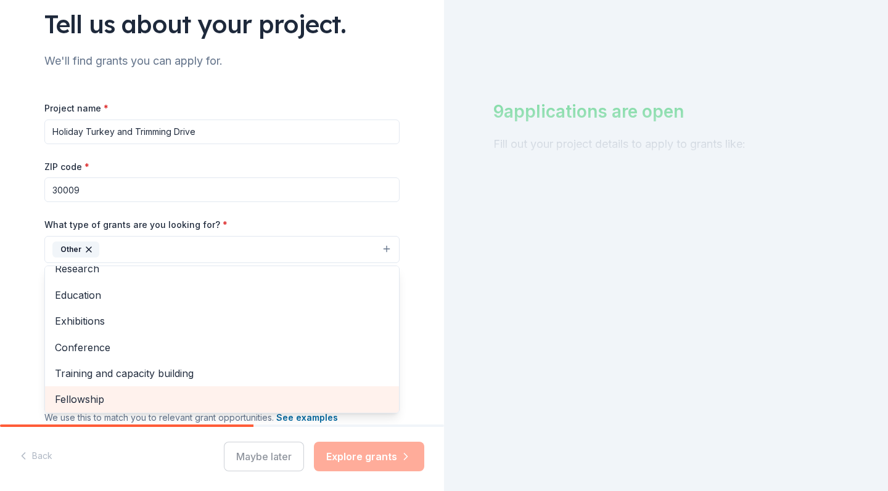
click at [114, 397] on span "Fellowship" at bounding box center [222, 400] width 334 height 16
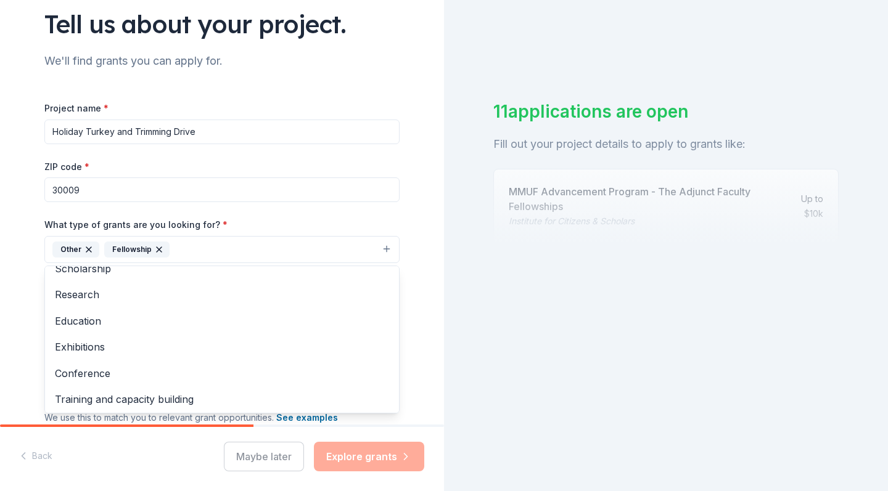
click at [161, 248] on icon "button" at bounding box center [159, 250] width 10 height 10
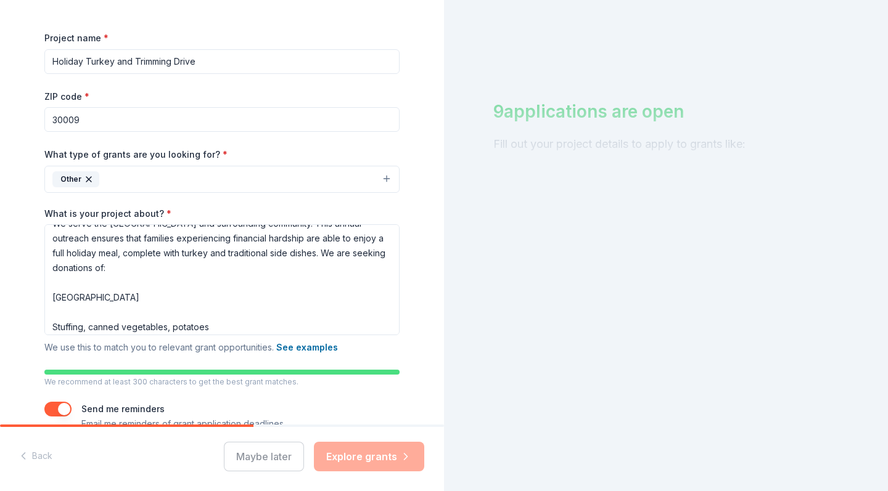
scroll to position [20, 0]
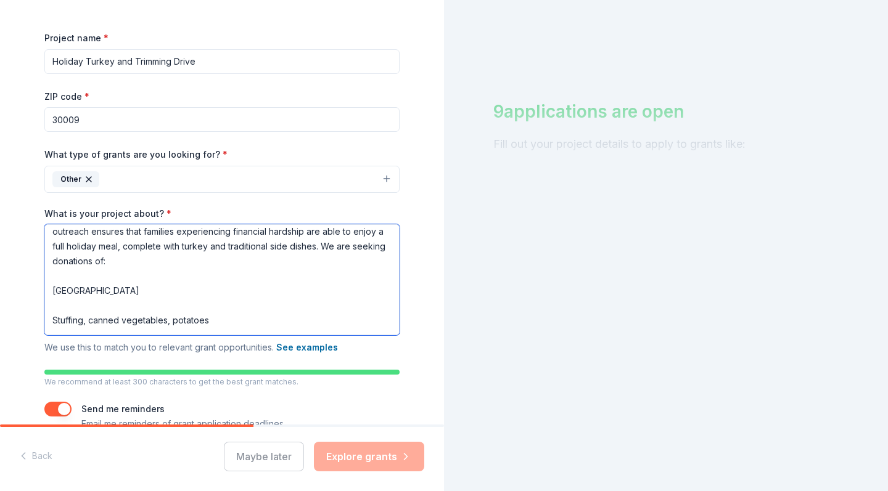
click at [283, 274] on textarea "We serve the [GEOGRAPHIC_DATA] and surrounding community. This annual outreach …" at bounding box center [221, 279] width 355 height 111
click at [262, 319] on textarea "We serve the [GEOGRAPHIC_DATA] and surrounding community. This annual outreach …" at bounding box center [221, 279] width 355 height 111
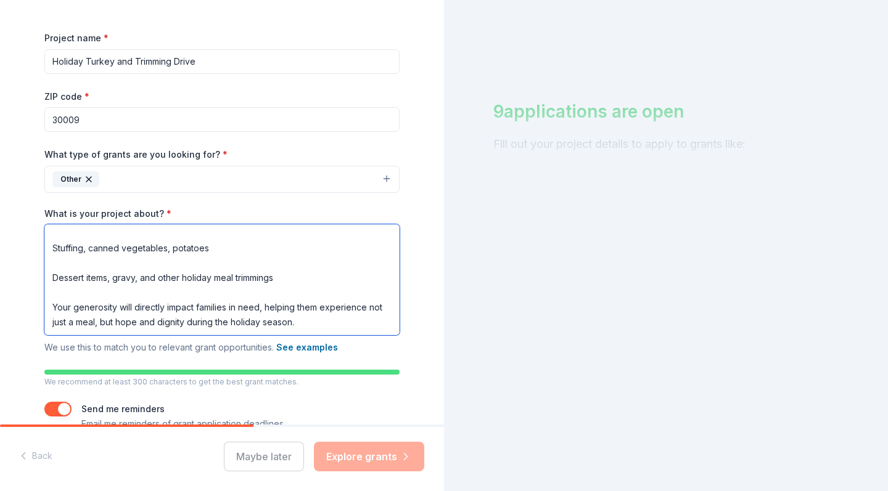
scroll to position [107, 0]
click at [308, 314] on textarea "We serve the [GEOGRAPHIC_DATA] and surrounding community. This annual outreach …" at bounding box center [221, 279] width 355 height 111
type textarea "We serve the [GEOGRAPHIC_DATA] and surrounding community. This annual outreach …"
click at [356, 357] on div "Project name * Holiday Turkey and Trimming Drive ZIP code * 30009 What type of …" at bounding box center [221, 230] width 355 height 401
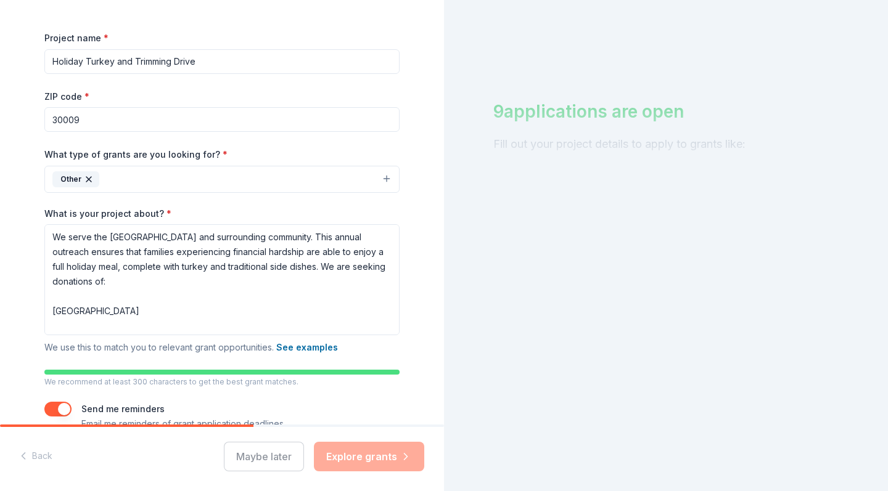
scroll to position [0, 0]
click at [358, 422] on div "Maybe later Explore grants" at bounding box center [324, 457] width 200 height 30
drag, startPoint x: 249, startPoint y: 426, endPoint x: 302, endPoint y: 421, distance: 53.2
click at [303, 422] on div "Tell us about your project. We'll find grants you can apply for. Project name *…" at bounding box center [222, 245] width 444 height 491
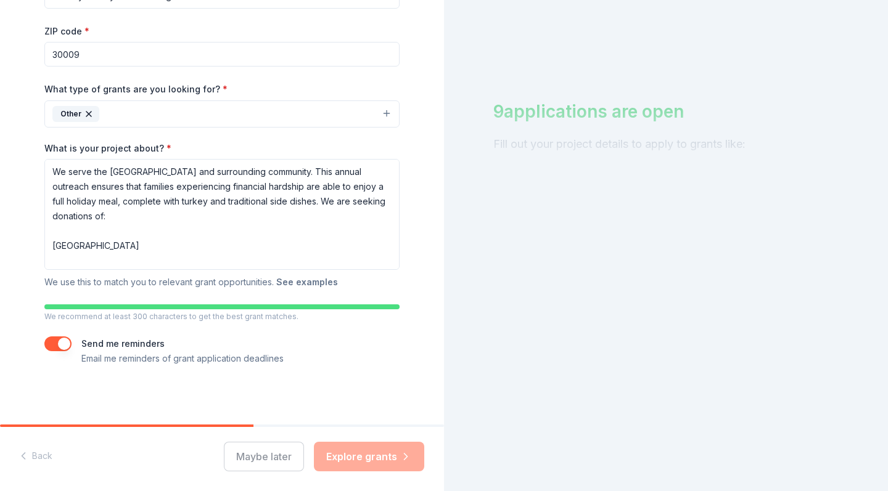
scroll to position [226, 0]
click at [221, 359] on p "Email me reminders of grant application deadlines" at bounding box center [182, 359] width 202 height 15
click at [436, 112] on div at bounding box center [665, 107] width 345 height 123
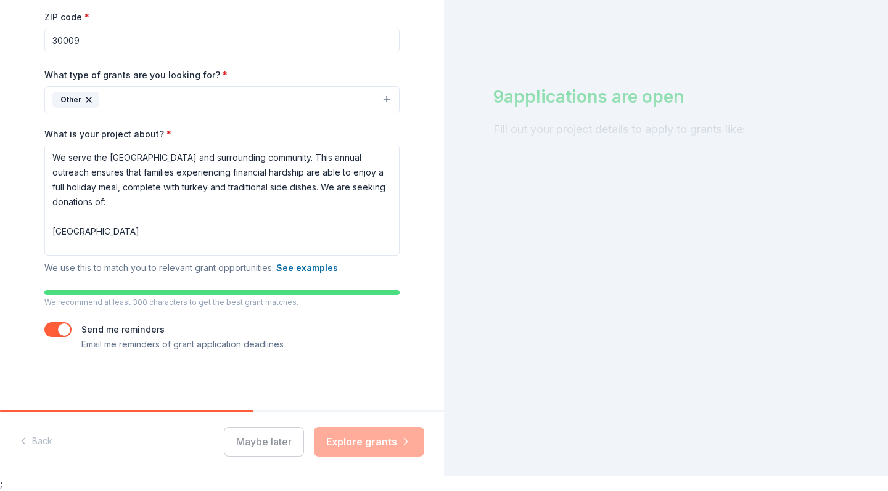
scroll to position [15, 0]
click at [436, 99] on div at bounding box center [665, 92] width 345 height 123
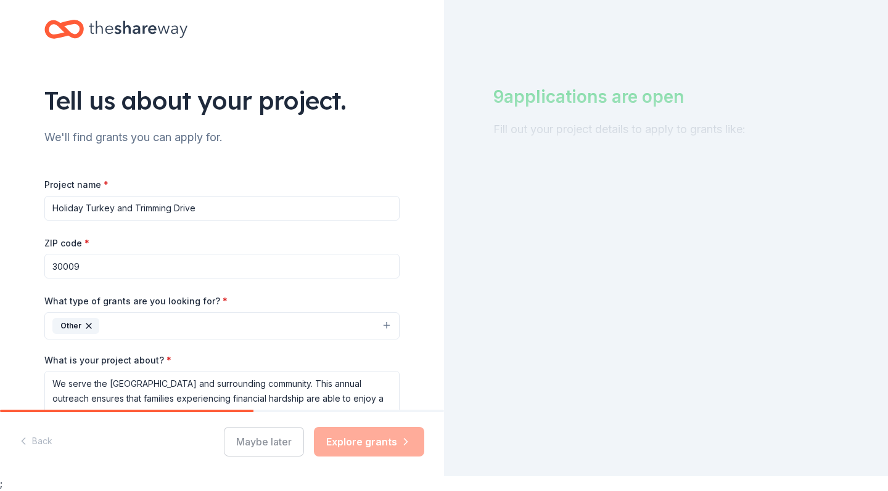
scroll to position [0, 0]
click at [347, 301] on div "What type of grants are you looking for? * Other" at bounding box center [221, 317] width 355 height 46
click at [47, 422] on body "[STREET_ADDRESS][PERSON_NAME] Tell us about your project. We'll find grants you…" at bounding box center [444, 230] width 888 height 491
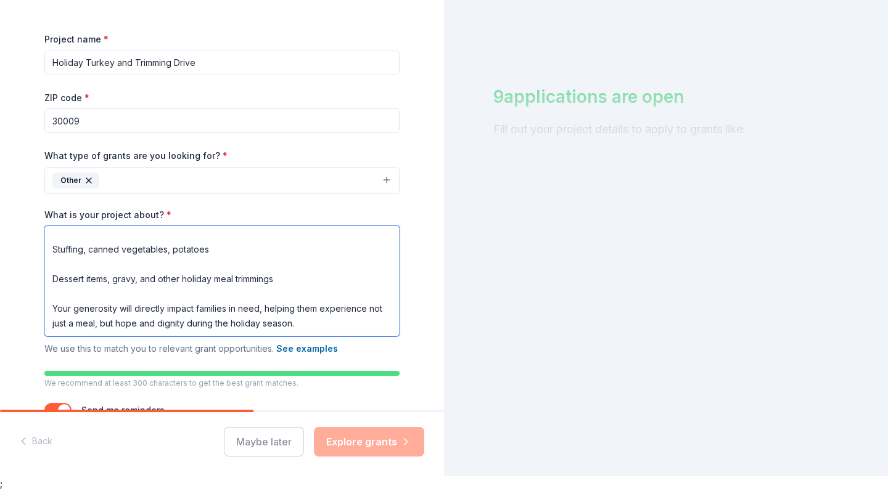
scroll to position [122, 0]
drag, startPoint x: 53, startPoint y: 237, endPoint x: 189, endPoint y: 364, distance: 186.3
click at [189, 364] on div "Project name * Holiday Turkey and Trimming Drive ZIP code * 30009 What type of …" at bounding box center [221, 231] width 355 height 401
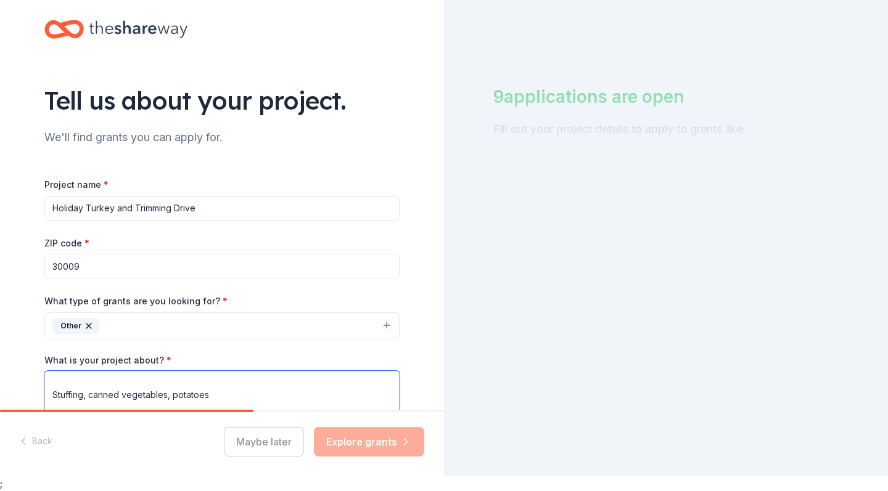
scroll to position [0, 0]
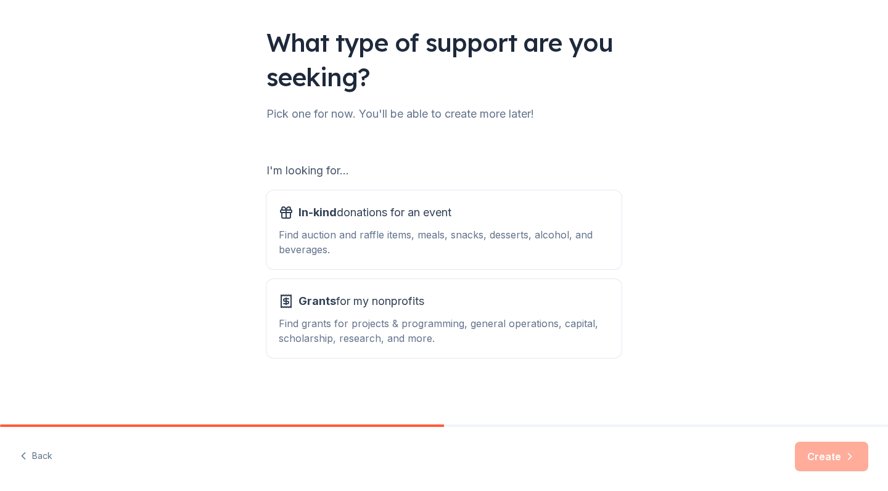
scroll to position [73, 0]
click at [436, 422] on div "What type of support are you seeking? Pick one for now. You'll be able to creat…" at bounding box center [444, 176] width 395 height 498
click at [418, 327] on div "Find grants for projects & programming, general operations, capital, scholarshi…" at bounding box center [444, 331] width 331 height 30
click at [360, 318] on div "Find grants for projects & programming, general operations, capital, scholarshi…" at bounding box center [444, 331] width 331 height 30
click at [368, 306] on span "Grants for my nonprofits" at bounding box center [361, 302] width 126 height 20
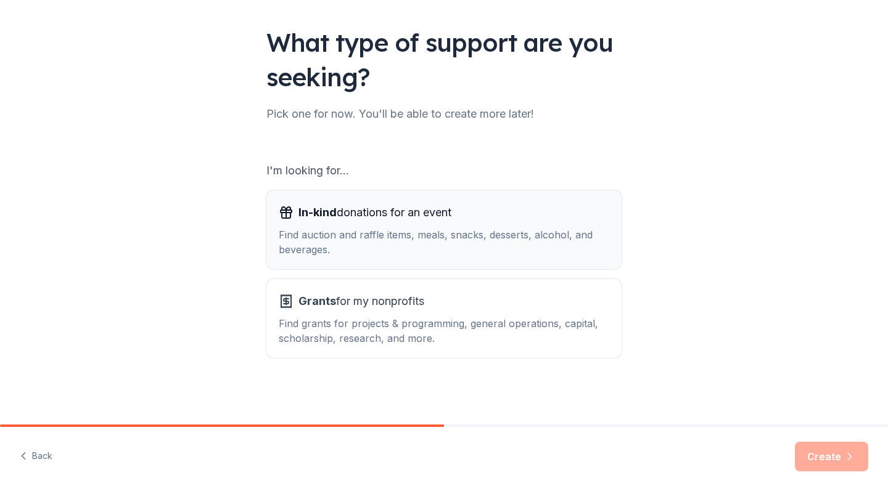
click at [367, 241] on div "Find auction and raffle items, meals, snacks, desserts, alcohol, and beverages." at bounding box center [444, 243] width 331 height 30
click at [360, 320] on div "Find grants for projects & programming, general operations, capital, scholarshi…" at bounding box center [444, 331] width 331 height 30
click at [35, 422] on button "Back" at bounding box center [36, 457] width 33 height 26
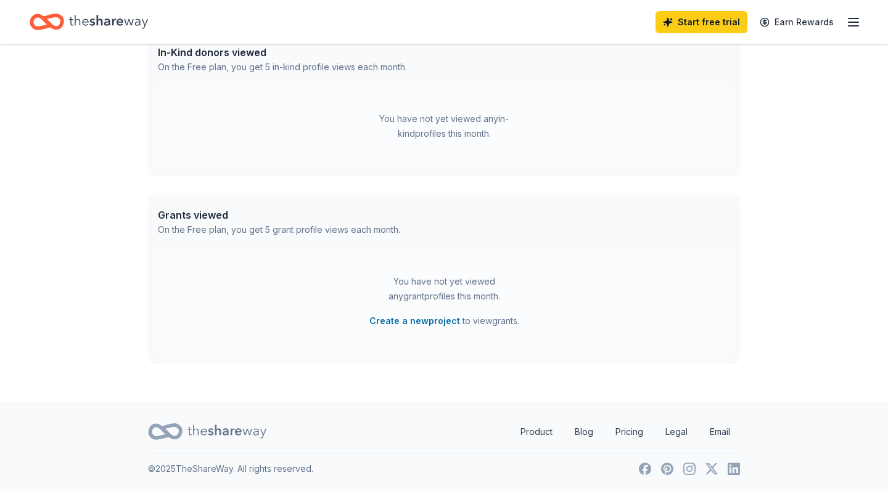
scroll to position [337, 0]
click at [429, 321] on button "Create a new project" at bounding box center [414, 321] width 91 height 15
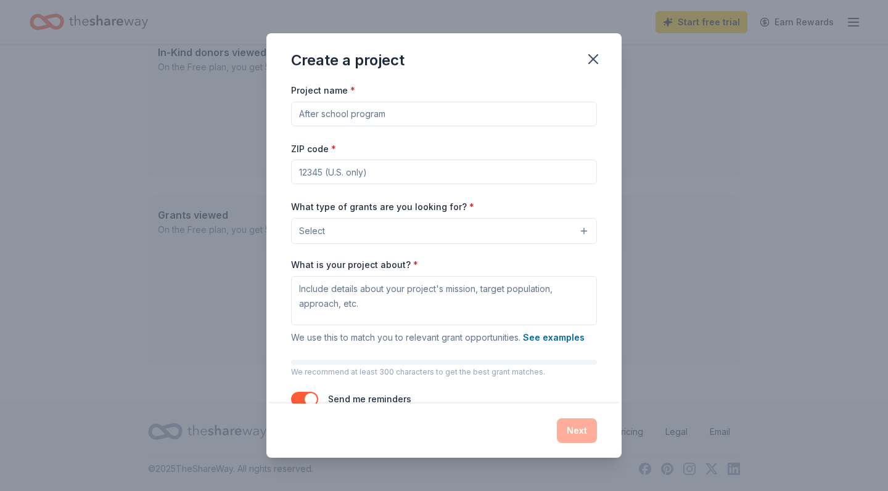
drag, startPoint x: 392, startPoint y: 115, endPoint x: 311, endPoint y: 116, distance: 80.8
click at [311, 116] on input "Project name *" at bounding box center [444, 114] width 306 height 25
type input "Holiday Turkey and Trimmings"
click at [364, 170] on input "ZIP code *" at bounding box center [444, 172] width 306 height 25
type input "30009"
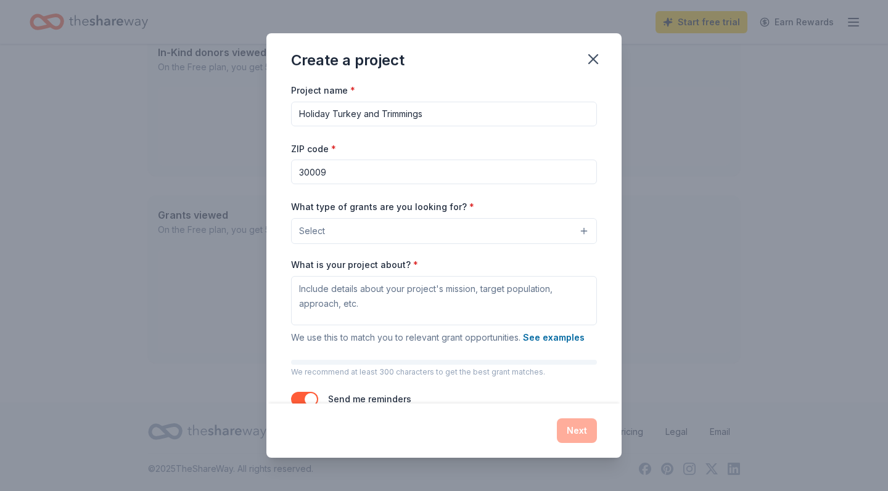
click at [320, 229] on span "Select" at bounding box center [312, 231] width 26 height 15
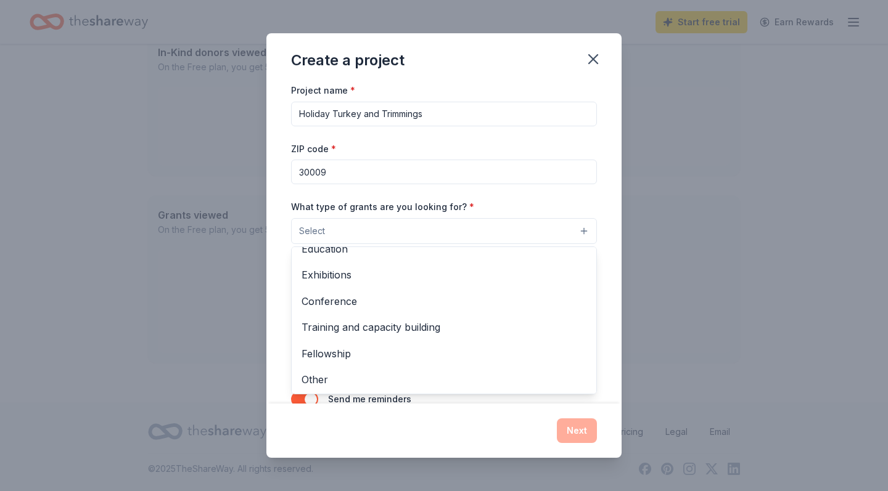
scroll to position [143, 0]
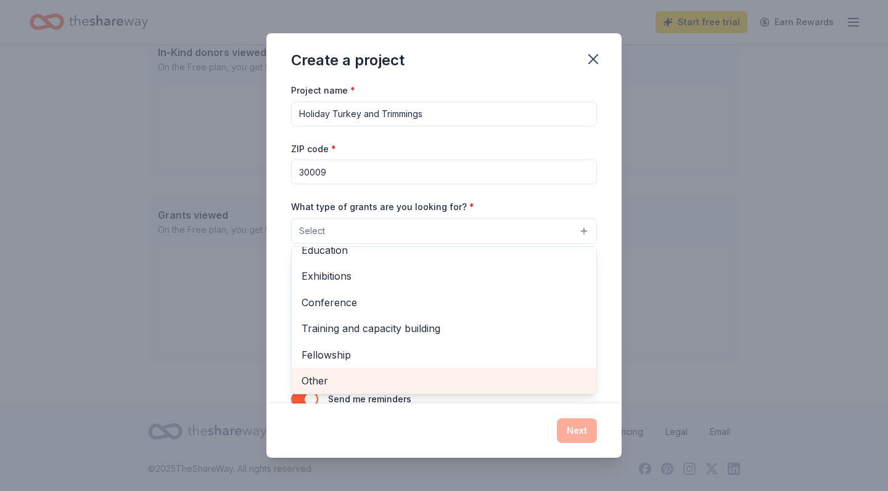
click at [319, 382] on span "Other" at bounding box center [444, 381] width 285 height 16
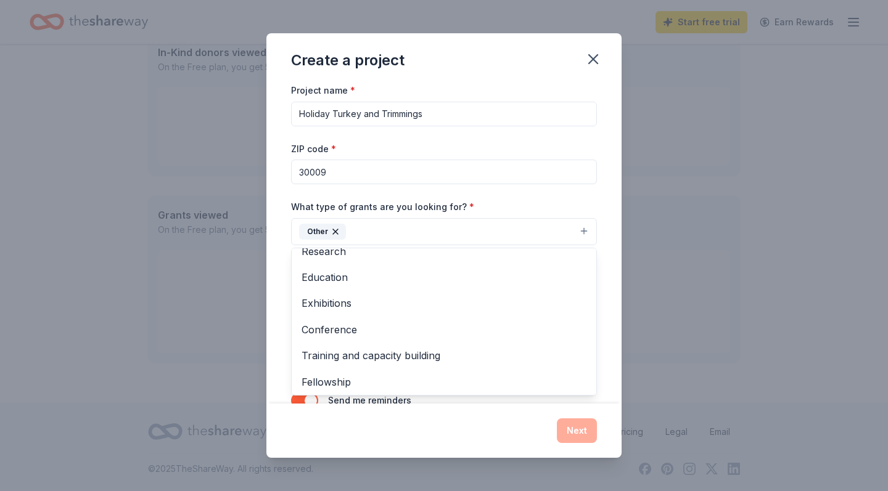
click at [272, 302] on div "Project name * Holiday Turkey and Trimmings ZIP code * 30009 What type of grant…" at bounding box center [443, 243] width 355 height 321
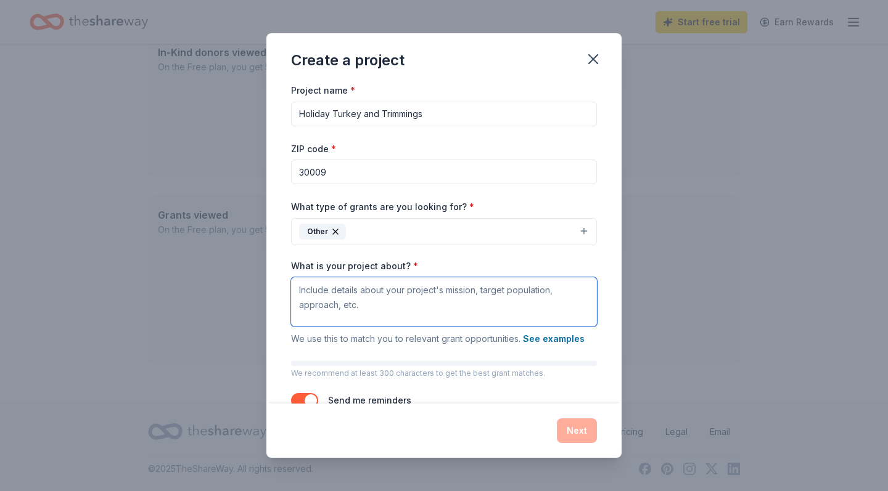
click at [301, 289] on textarea "What is your project about? *" at bounding box center [444, 302] width 306 height 49
paste textarea "We serve the [GEOGRAPHIC_DATA] and surrounding community. This annual outreach …"
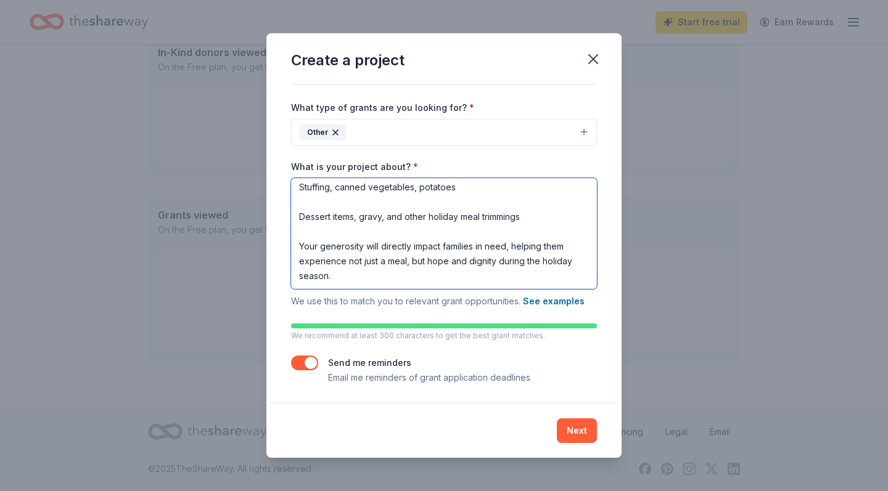
scroll to position [99, 0]
click at [342, 263] on textarea "We serve the [GEOGRAPHIC_DATA] and surrounding community. This annual outreach …" at bounding box center [444, 234] width 306 height 111
type textarea "We serve the [GEOGRAPHIC_DATA] and surrounding community. This annual outreach …"
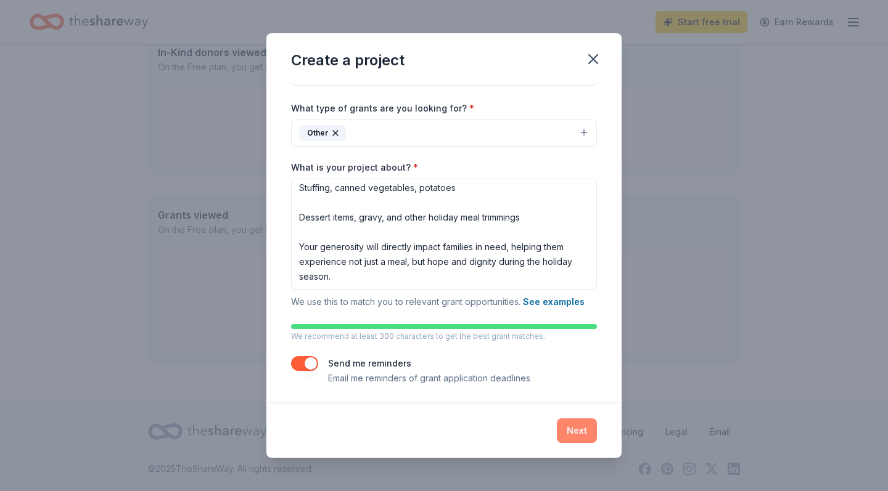
click at [436, 422] on button "Next" at bounding box center [577, 431] width 40 height 25
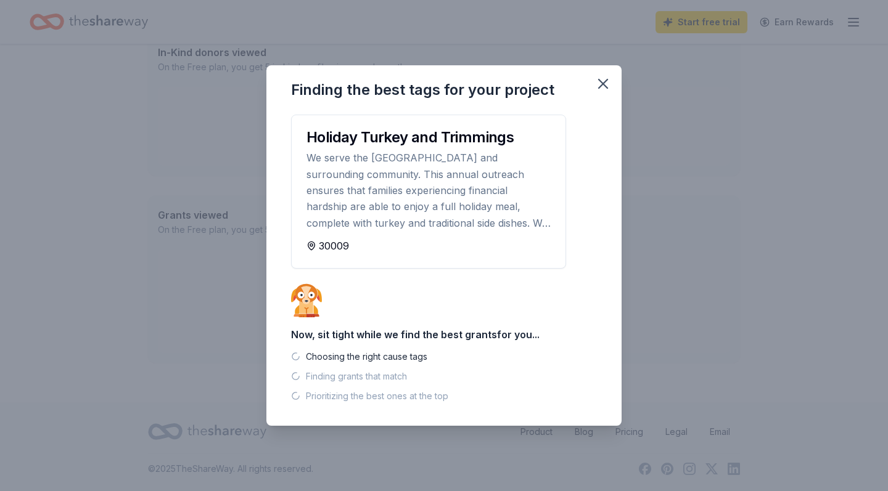
scroll to position [313, 0]
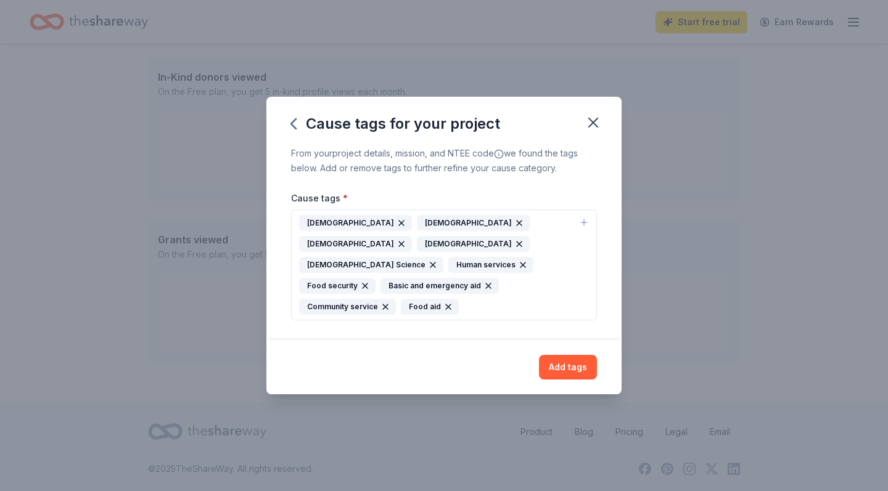
click at [406, 239] on icon "button" at bounding box center [402, 244] width 10 height 10
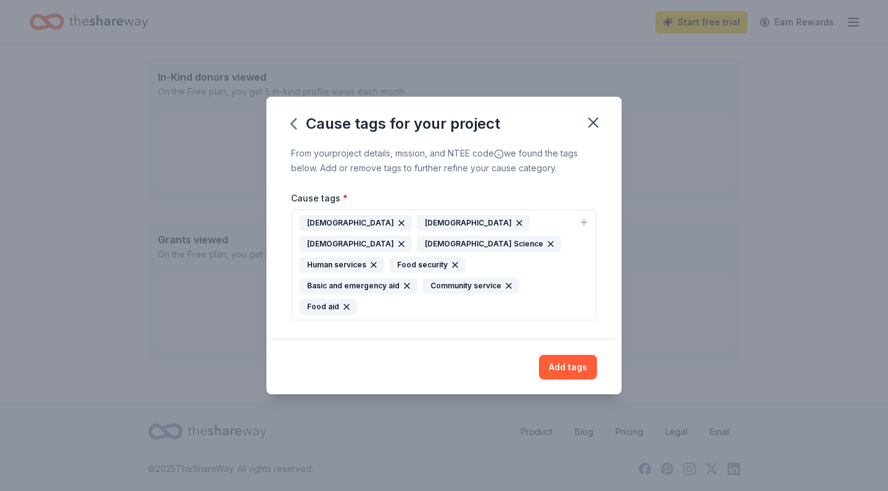
click at [436, 228] on icon "button" at bounding box center [519, 223] width 10 height 10
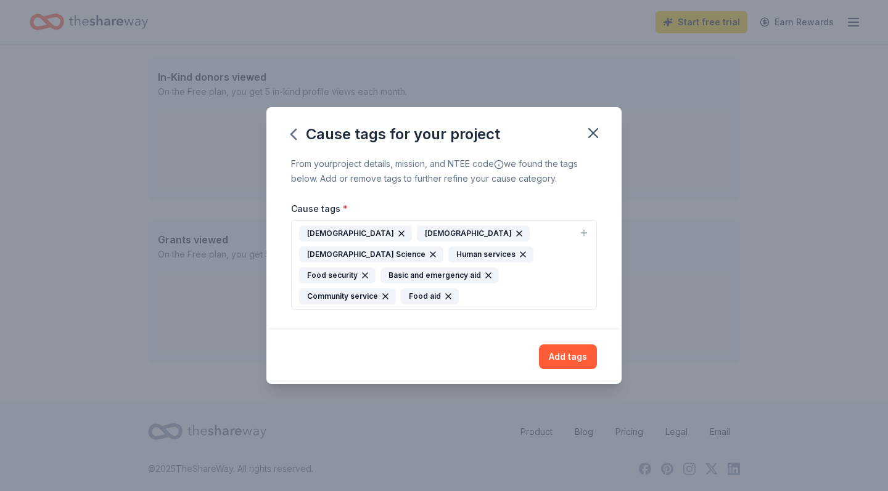
click at [435, 252] on icon "button" at bounding box center [432, 254] width 5 height 5
click at [436, 330] on div "Add tags" at bounding box center [443, 357] width 355 height 54
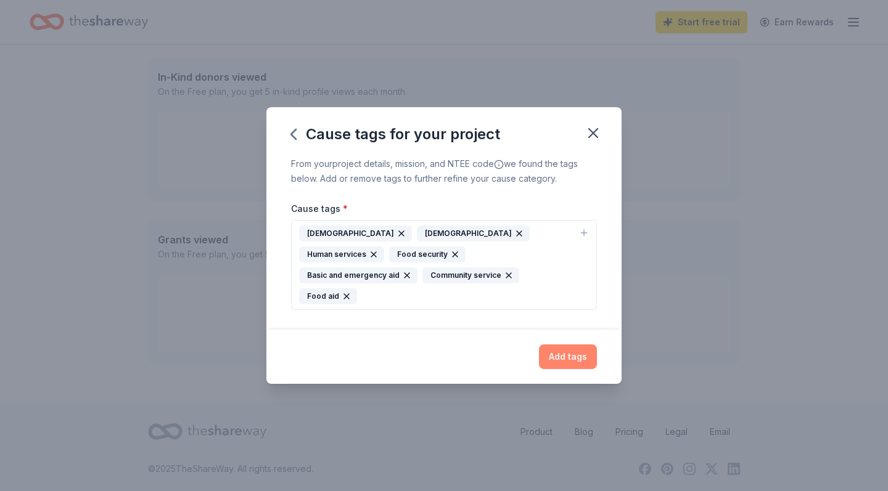
click at [436, 345] on button "Add tags" at bounding box center [568, 357] width 58 height 25
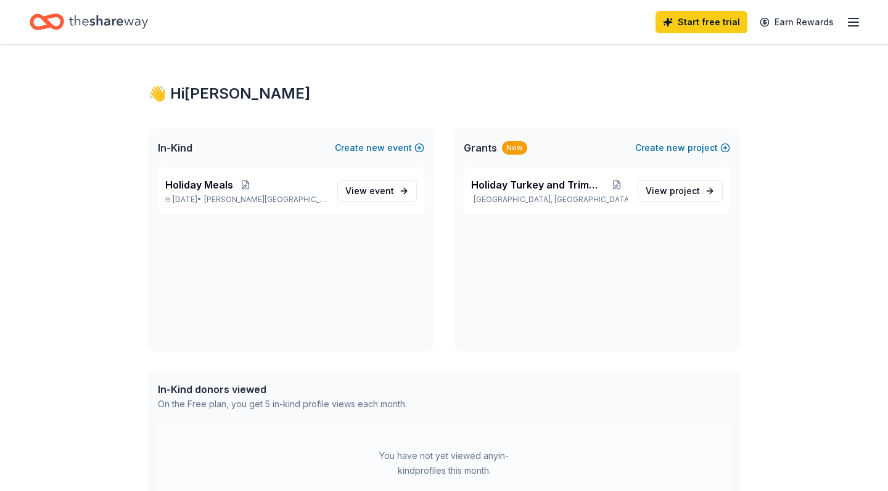
scroll to position [0, 0]
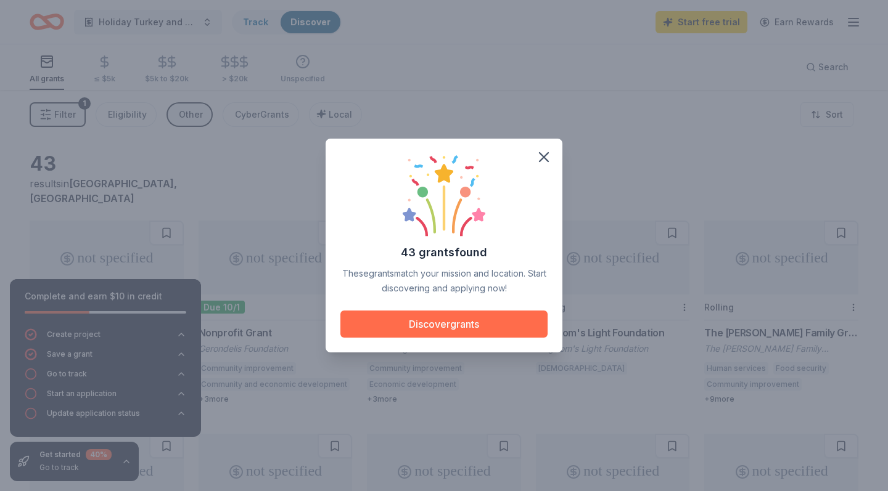
click at [436, 324] on button "Discover grants" at bounding box center [443, 324] width 207 height 27
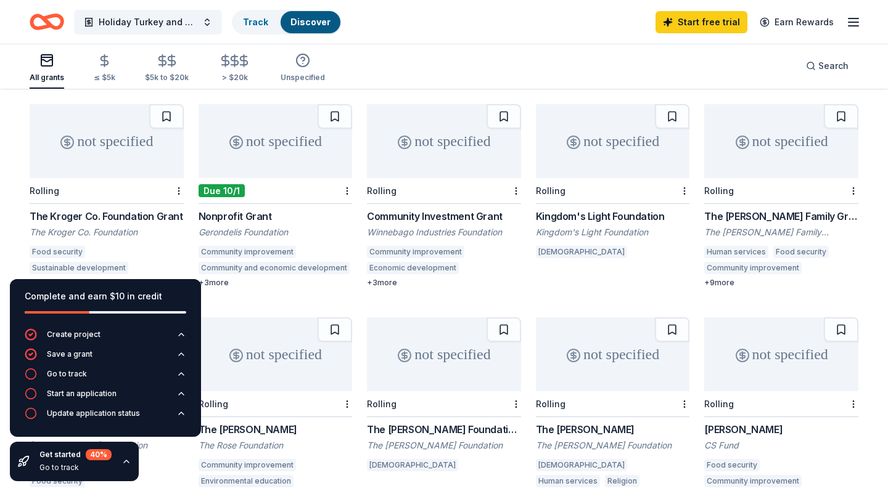
scroll to position [120, 0]
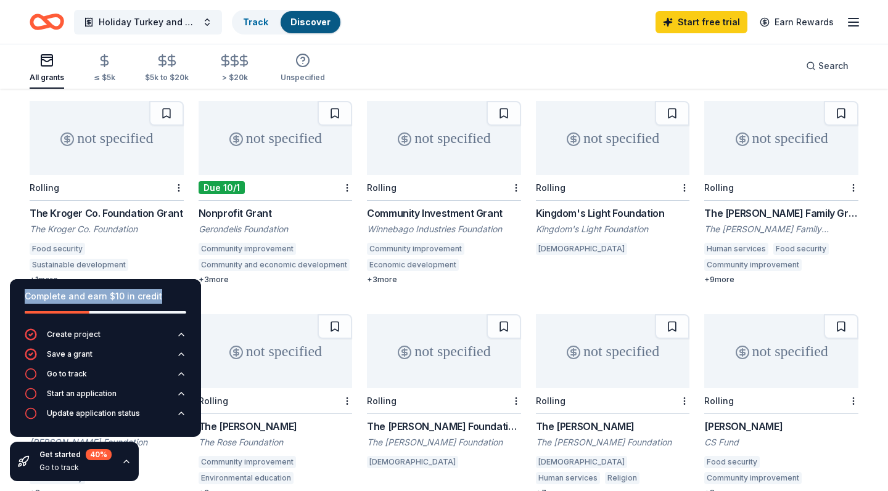
drag, startPoint x: 75, startPoint y: 288, endPoint x: 73, endPoint y: 315, distance: 27.2
click at [73, 315] on div "Complete and earn $10 in credit" at bounding box center [105, 303] width 191 height 49
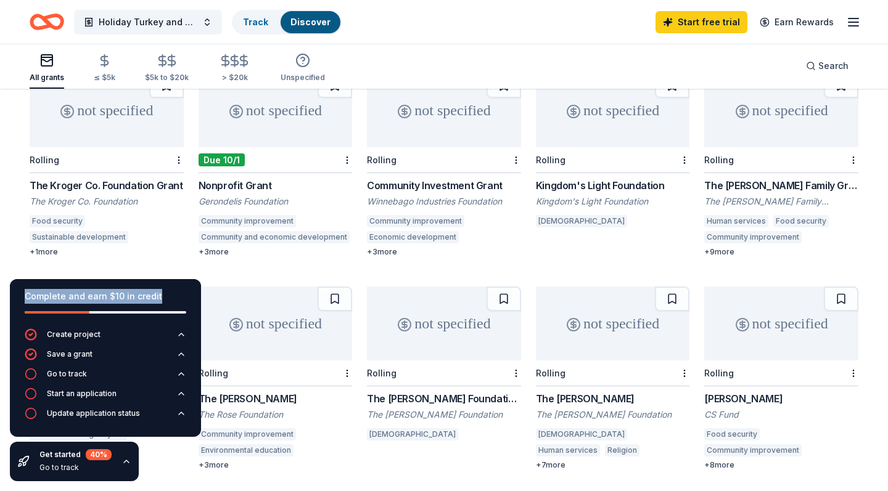
scroll to position [147, 0]
click at [181, 149] on html "[STREET_ADDRESS][PERSON_NAME] Holiday Turkey and Trimmings Track Discover Start…" at bounding box center [444, 98] width 888 height 491
click at [153, 133] on html "[STREET_ADDRESS][PERSON_NAME] Holiday Turkey and Trimmings Track Discover Start…" at bounding box center [444, 98] width 888 height 491
click at [96, 178] on div "The Kroger Co. Foundation Grant" at bounding box center [107, 185] width 154 height 15
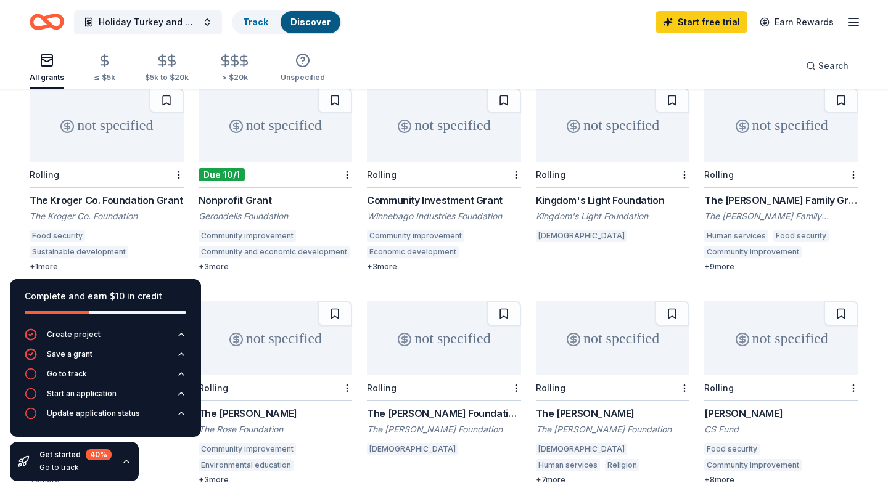
scroll to position [131, 0]
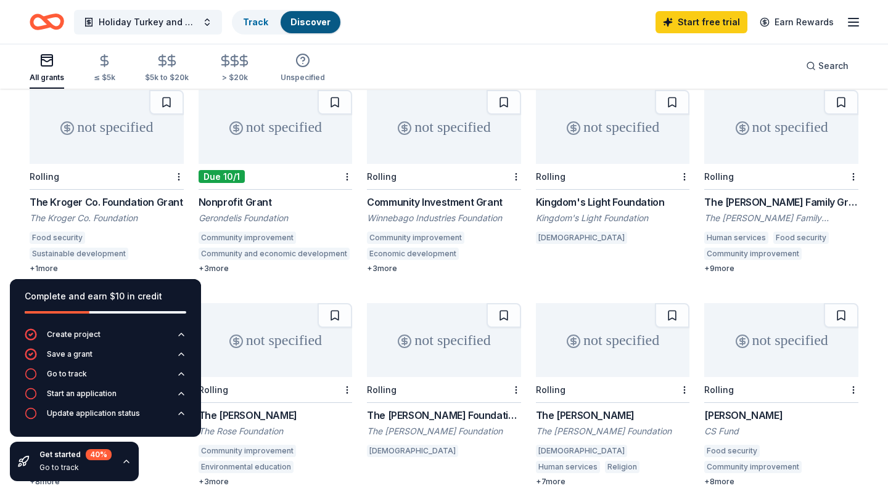
click at [436, 164] on div "Rolling" at bounding box center [781, 177] width 154 height 26
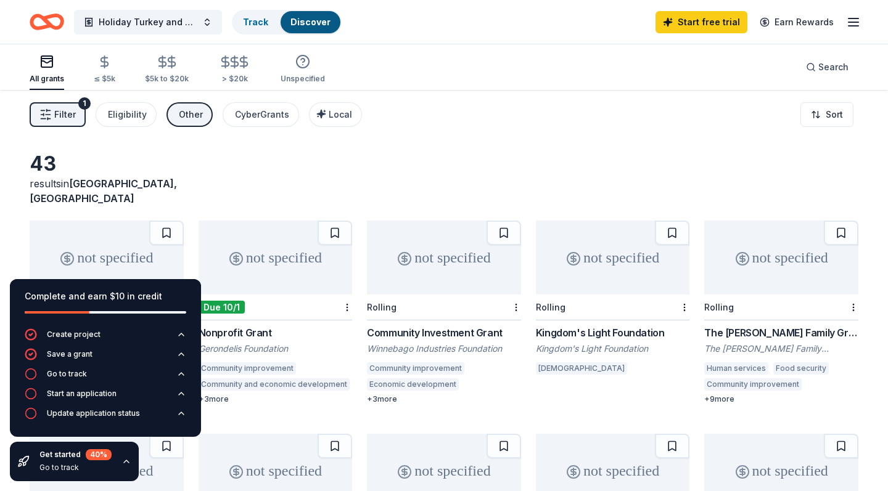
scroll to position [0, 0]
click at [436, 293] on html "[STREET_ADDRESS][PERSON_NAME] Holiday Turkey and Trimmings Track Discover Start…" at bounding box center [444, 245] width 888 height 491
click at [436, 288] on html "[STREET_ADDRESS][PERSON_NAME] Holiday Turkey and Trimmings Track Discover Start…" at bounding box center [444, 245] width 888 height 491
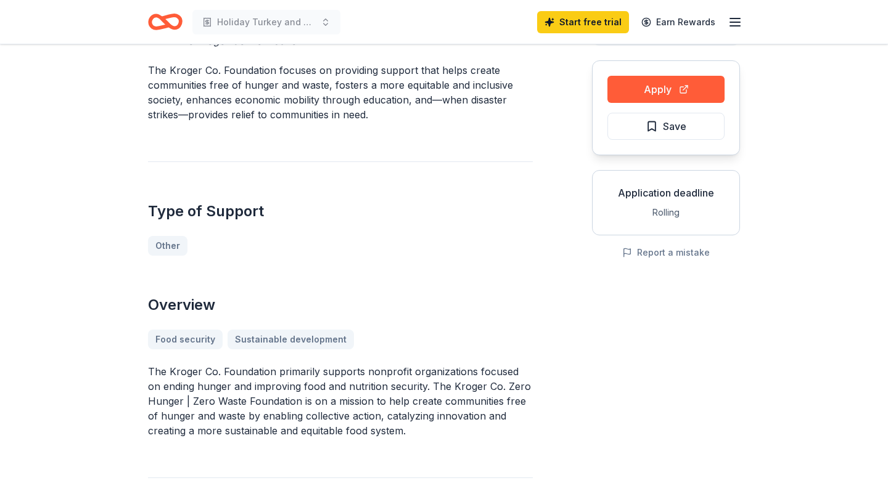
scroll to position [107, 0]
click at [654, 91] on button "Apply" at bounding box center [665, 89] width 117 height 27
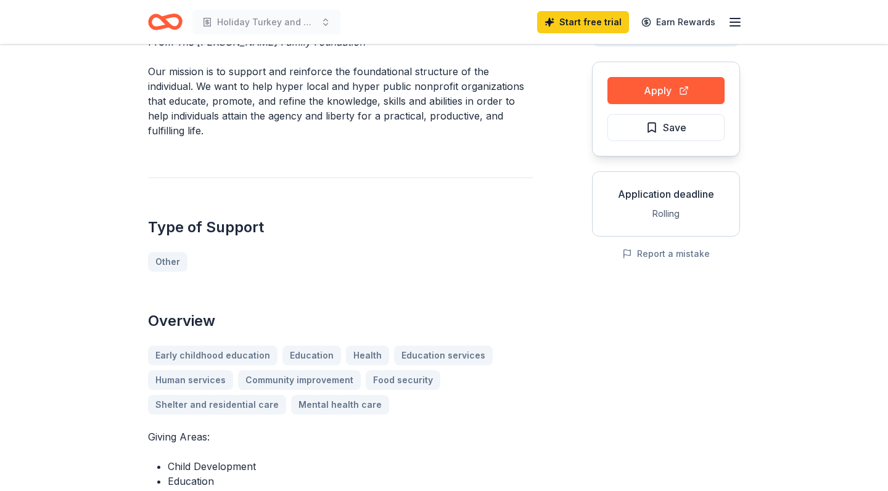
scroll to position [90, 0]
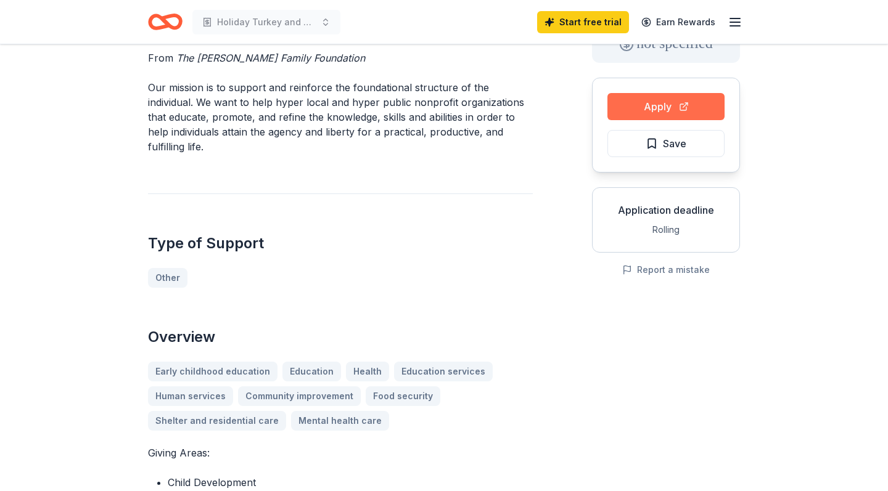
click at [672, 107] on button "Apply" at bounding box center [665, 106] width 117 height 27
